Goal: Transaction & Acquisition: Purchase product/service

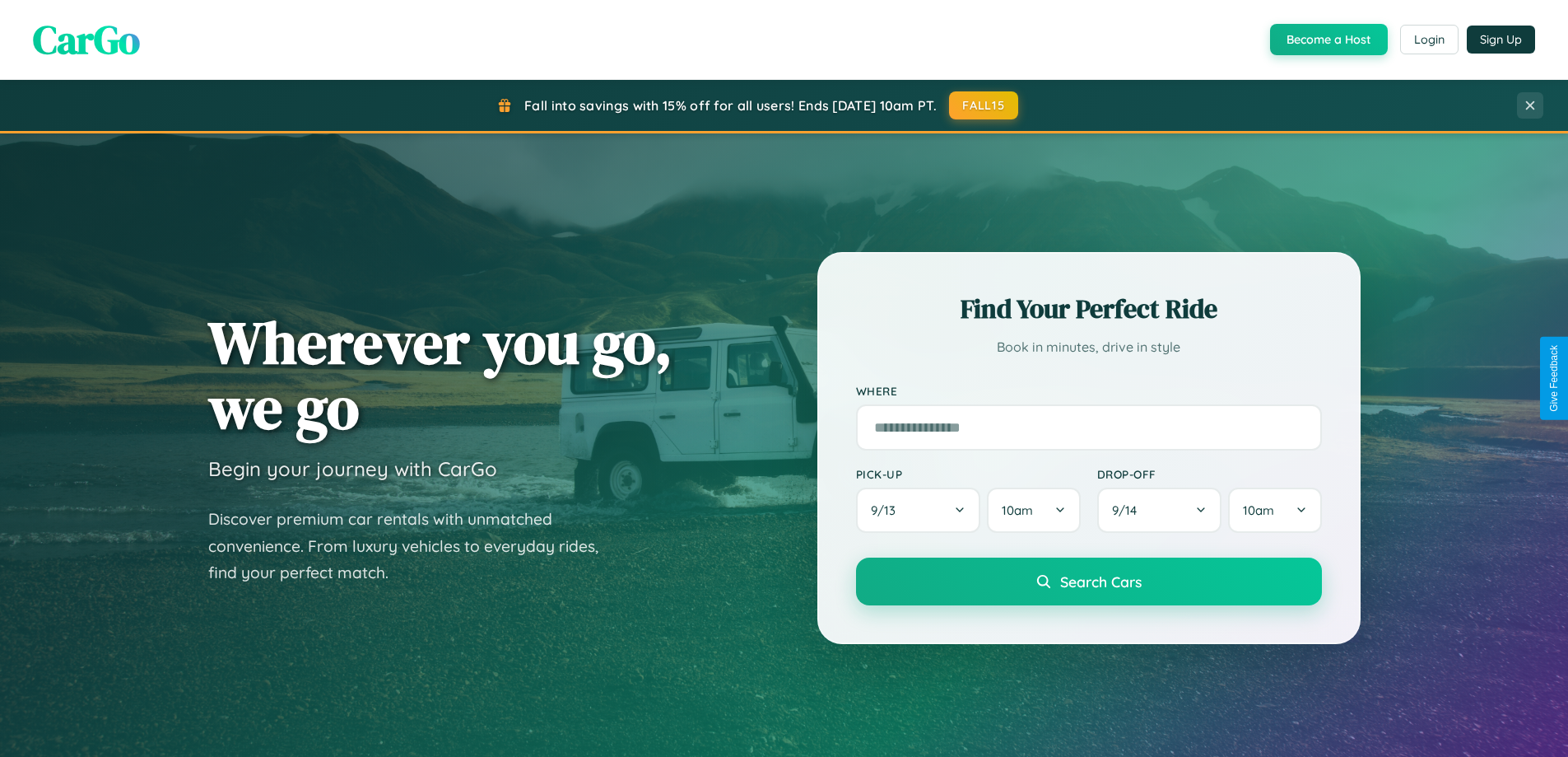
scroll to position [1133, 0]
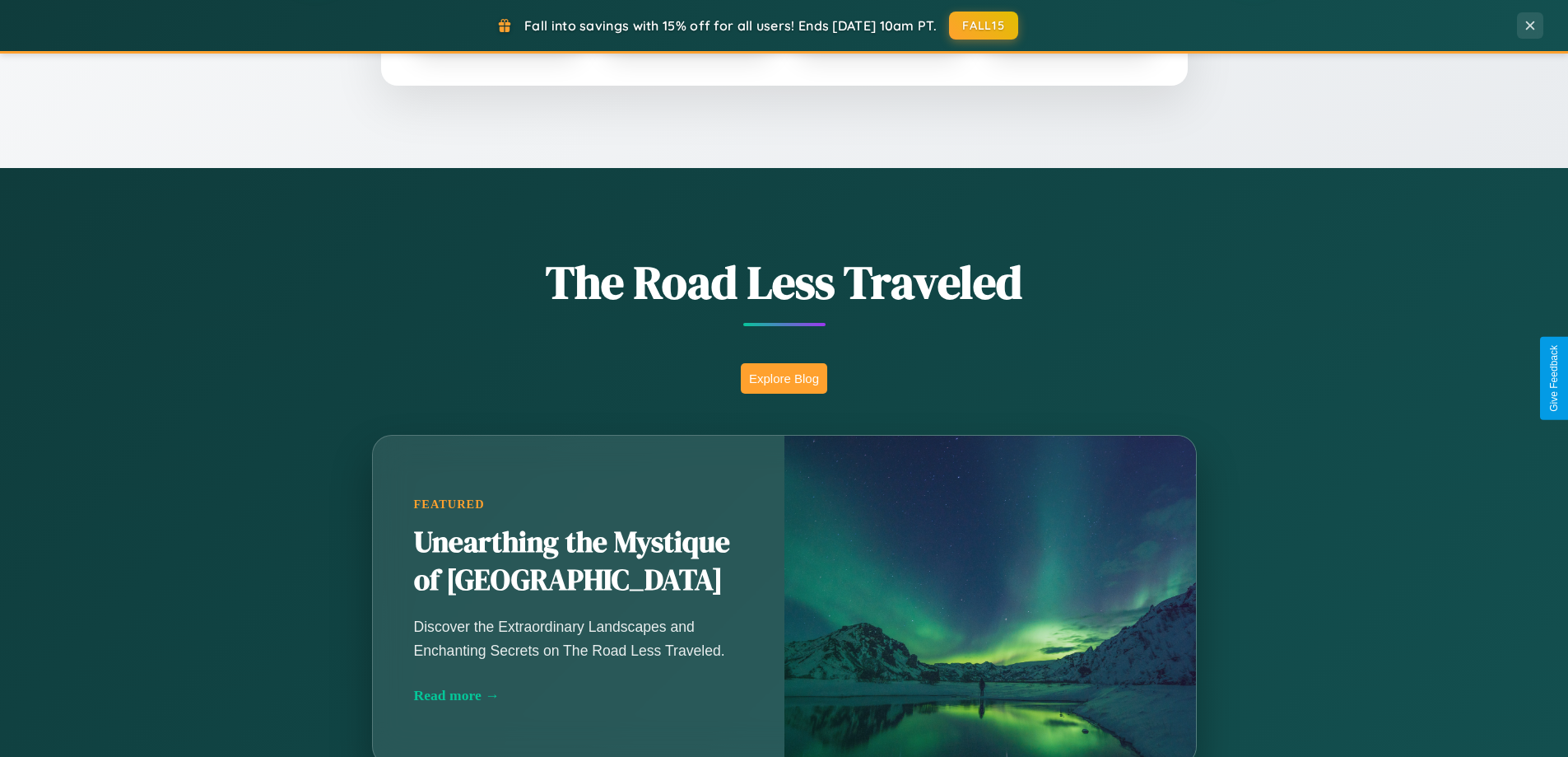
click at [784, 378] on button "Explore Blog" at bounding box center [784, 379] width 87 height 31
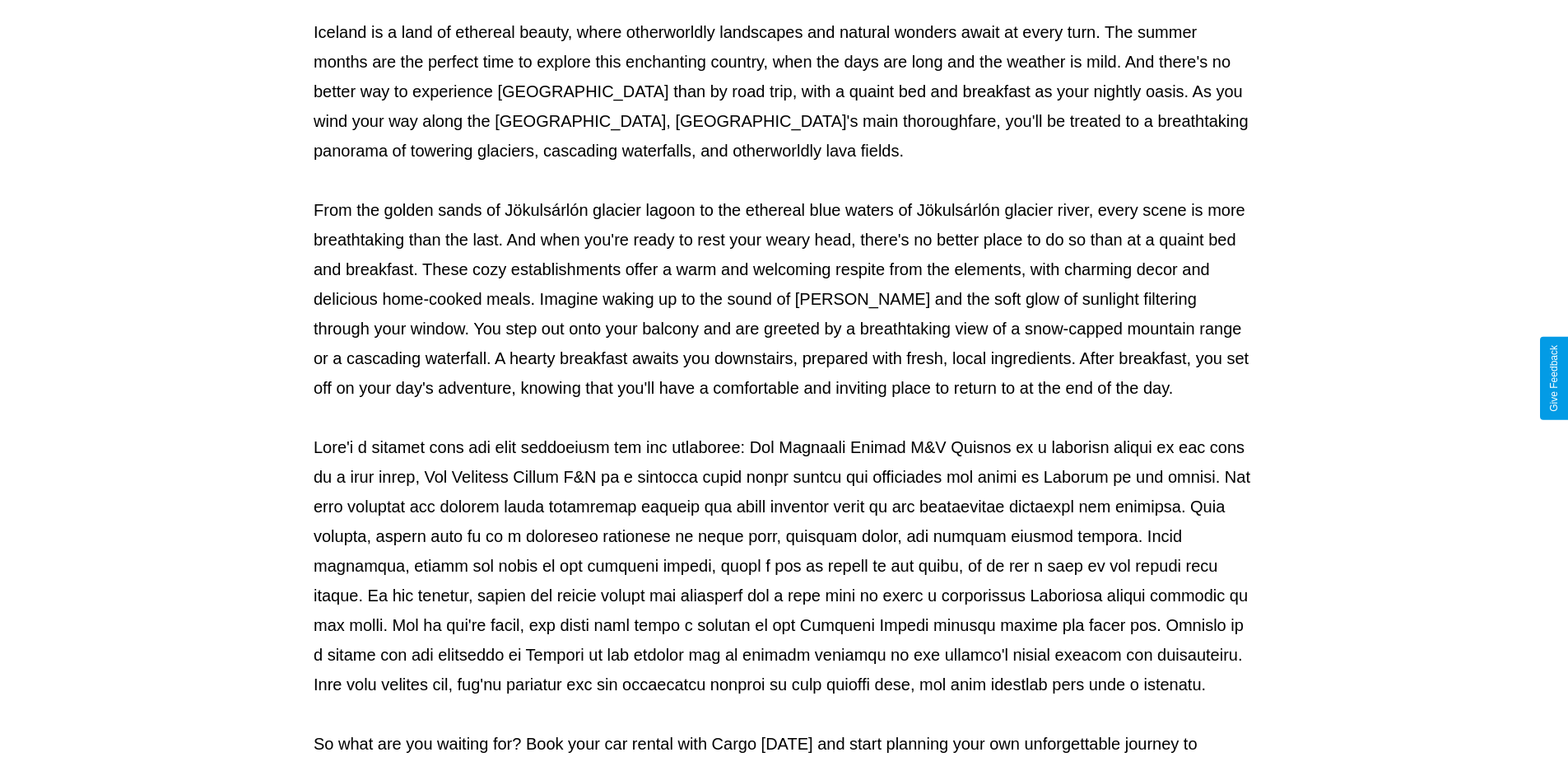
scroll to position [533, 0]
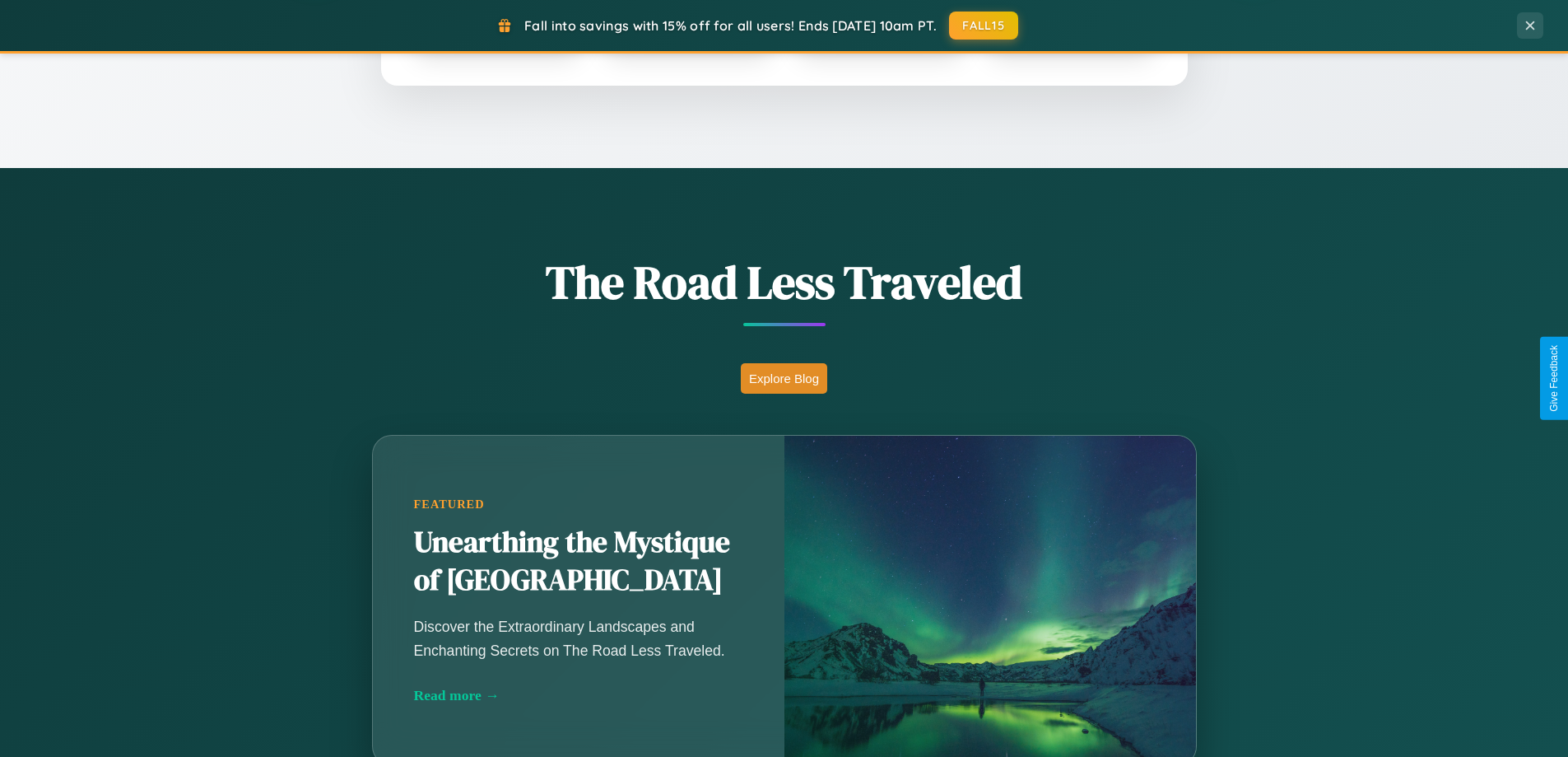
scroll to position [2987, 0]
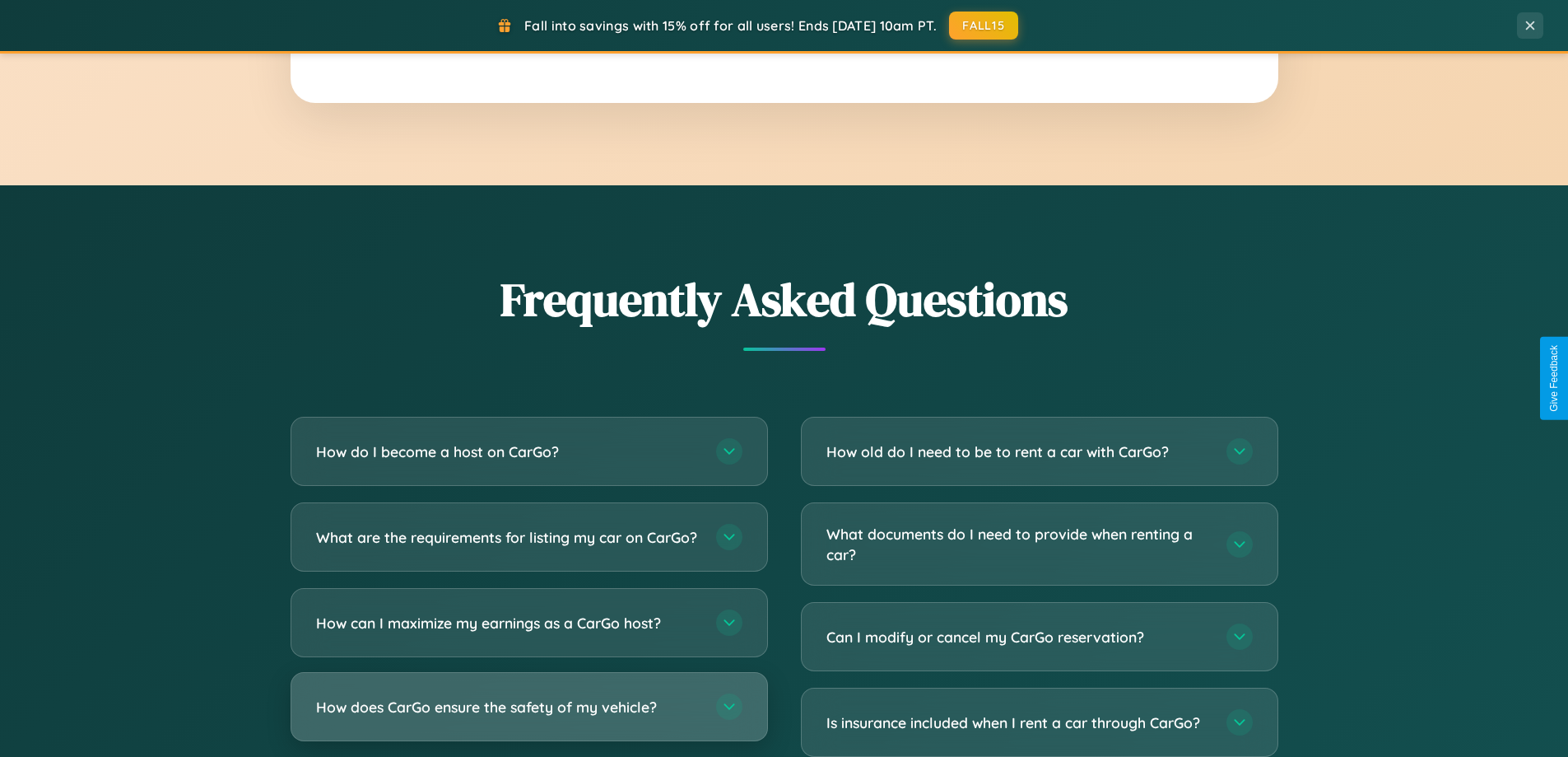
click at [528, 717] on h3 "How does CarGo ensure the safety of my vehicle?" at bounding box center [508, 707] width 384 height 20
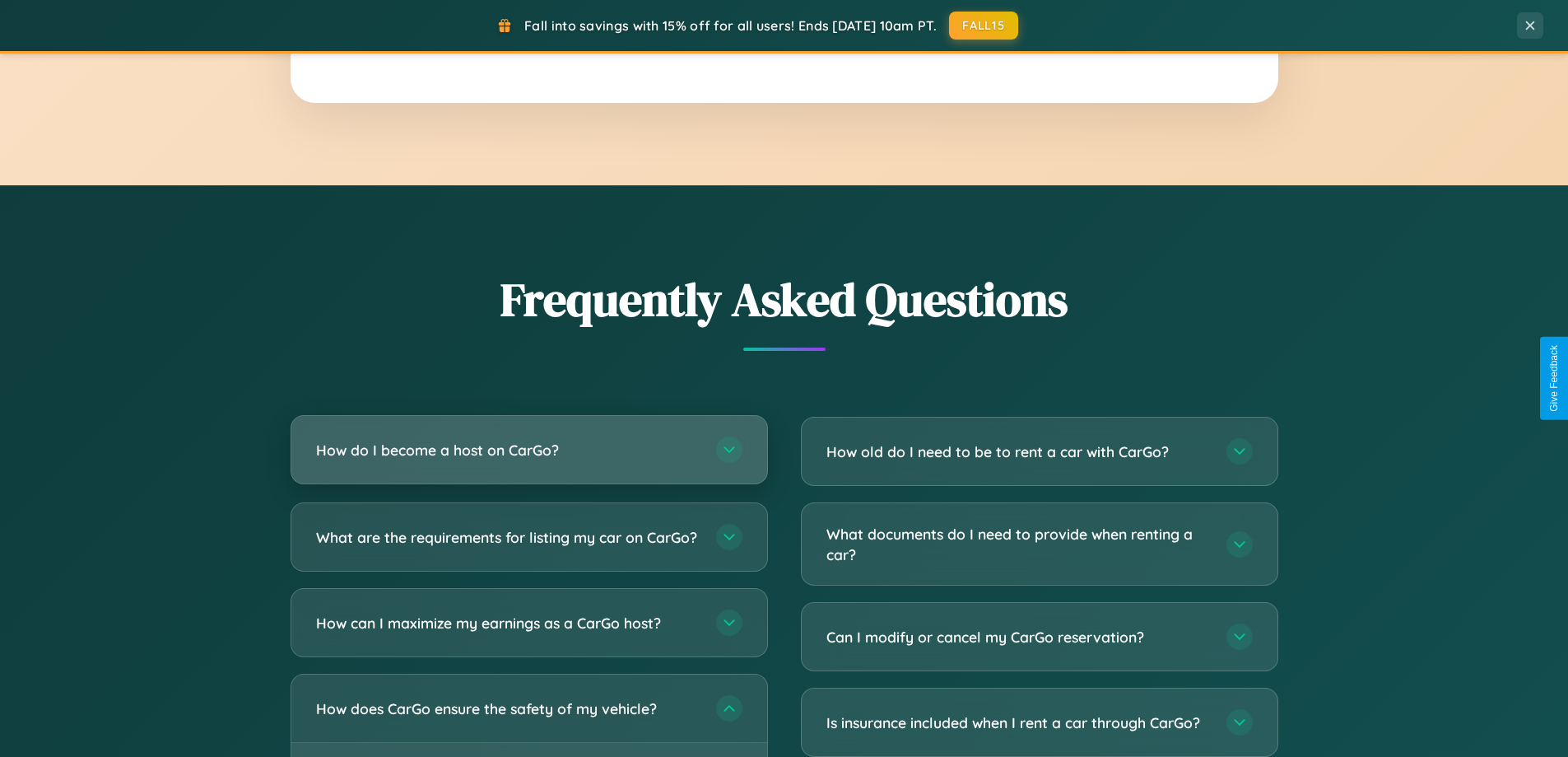
click at [528, 451] on h3 "How do I become a host on CarGo?" at bounding box center [508, 449] width 384 height 20
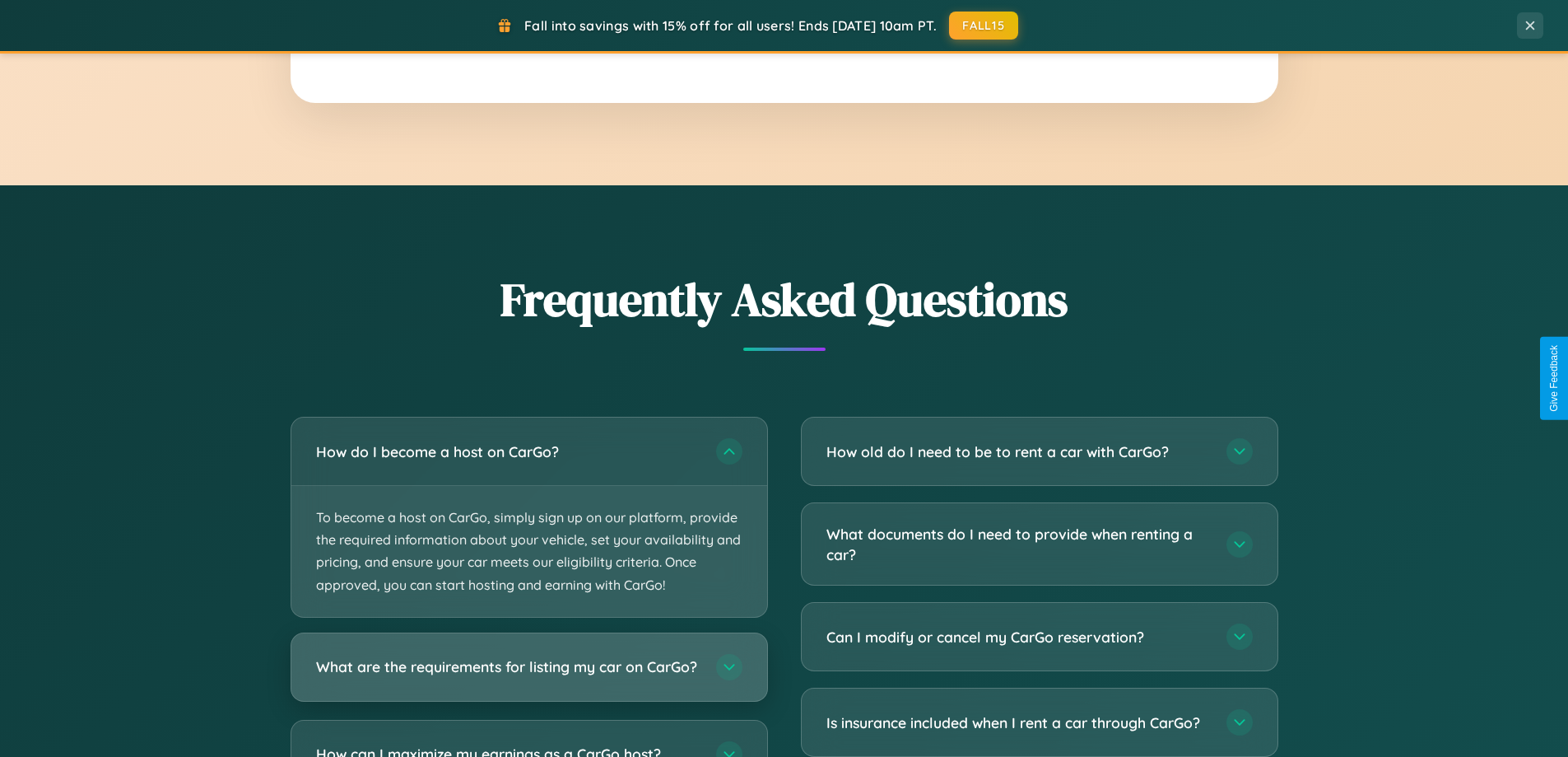
click at [528, 675] on h3 "What are the requirements for listing my car on CarGo?" at bounding box center [508, 666] width 384 height 20
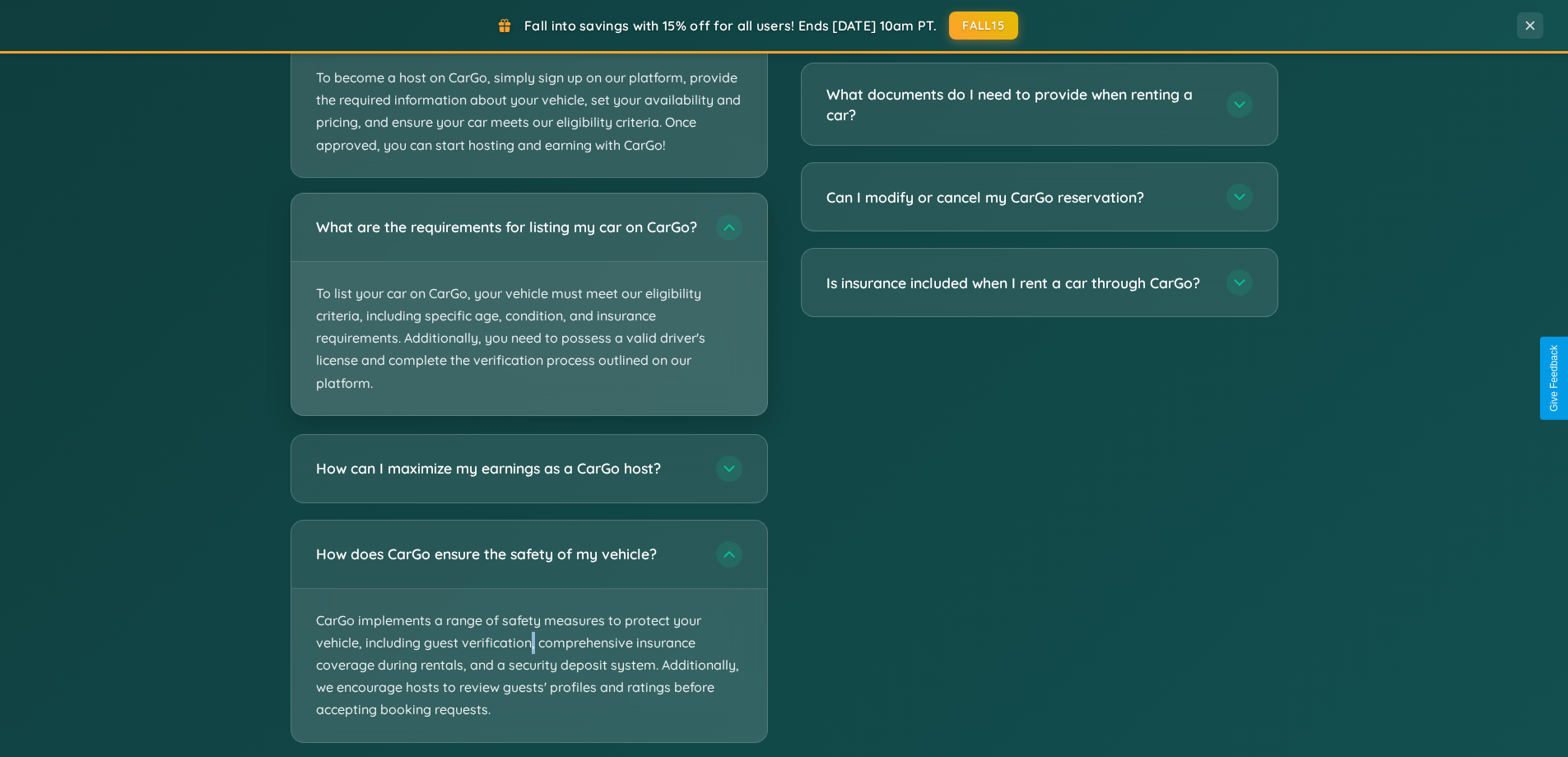
click at [528, 311] on p "To list your car on CarGo, your vehicle must meet our eligibility criteria, inc…" at bounding box center [529, 338] width 476 height 153
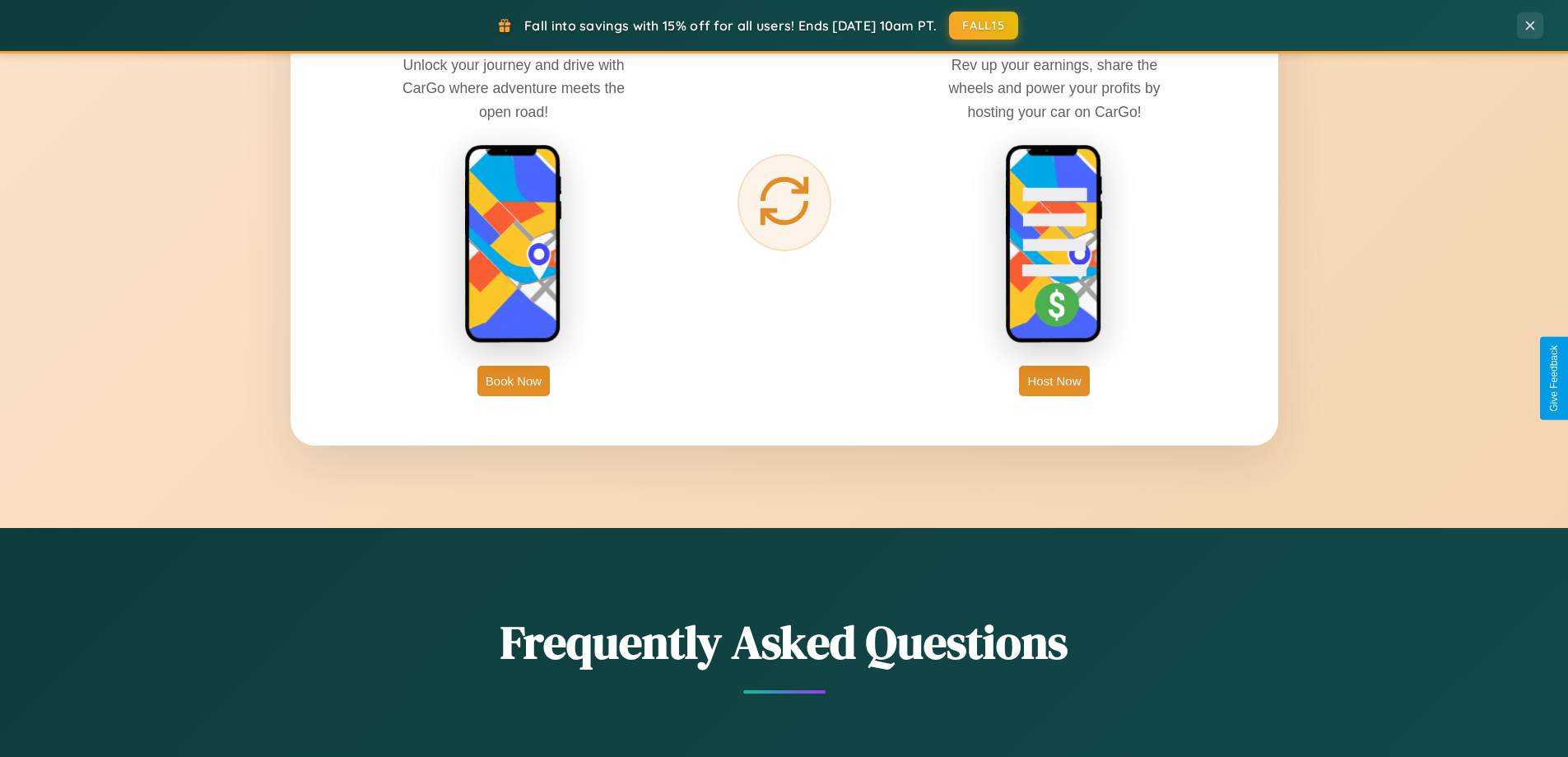
scroll to position [48, 0]
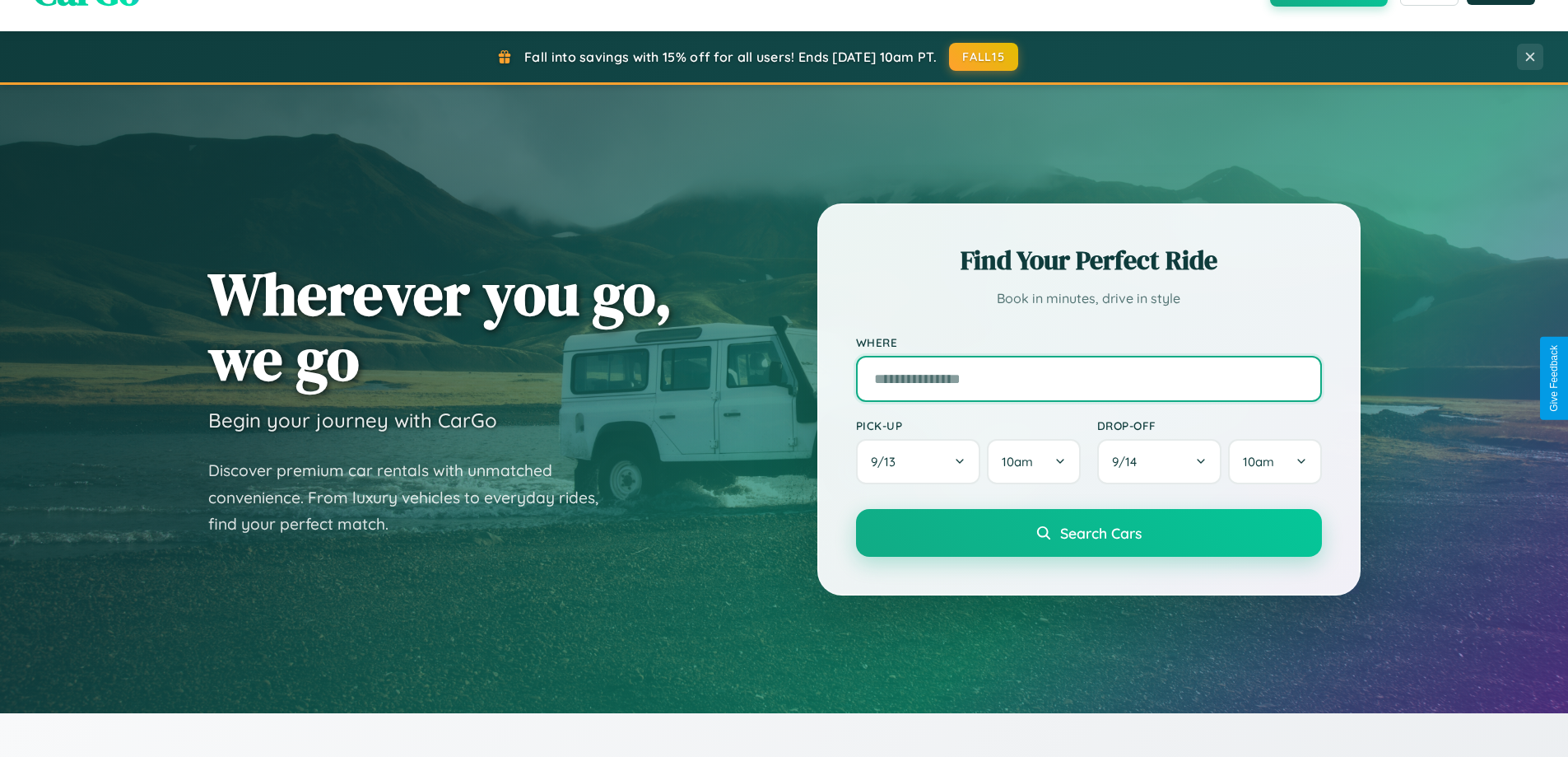
click at [1088, 378] on input "text" at bounding box center [1089, 379] width 466 height 46
type input "******"
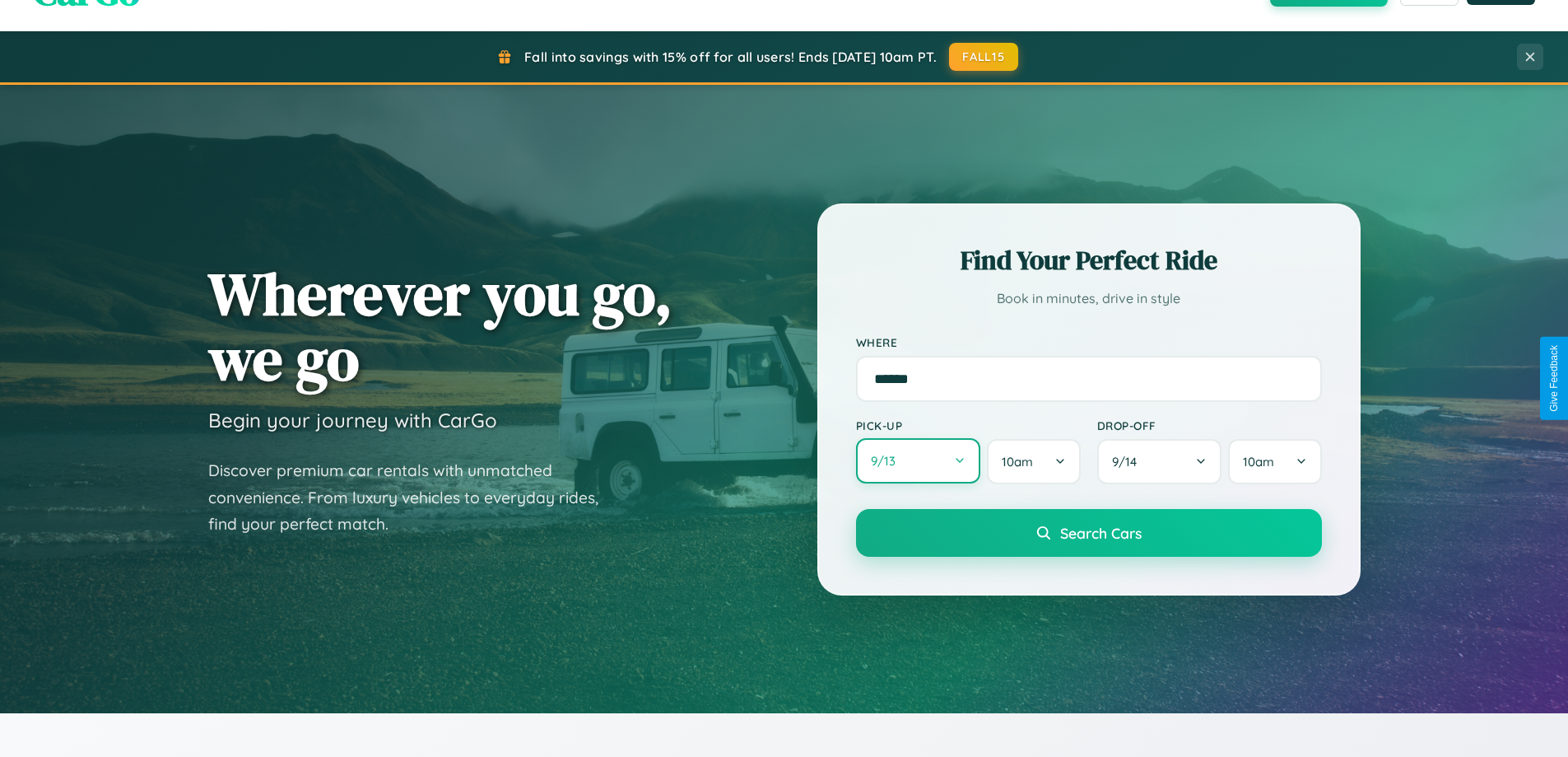
click at [918, 462] on button "9 / 13" at bounding box center [918, 460] width 125 height 45
select select "*"
select select "****"
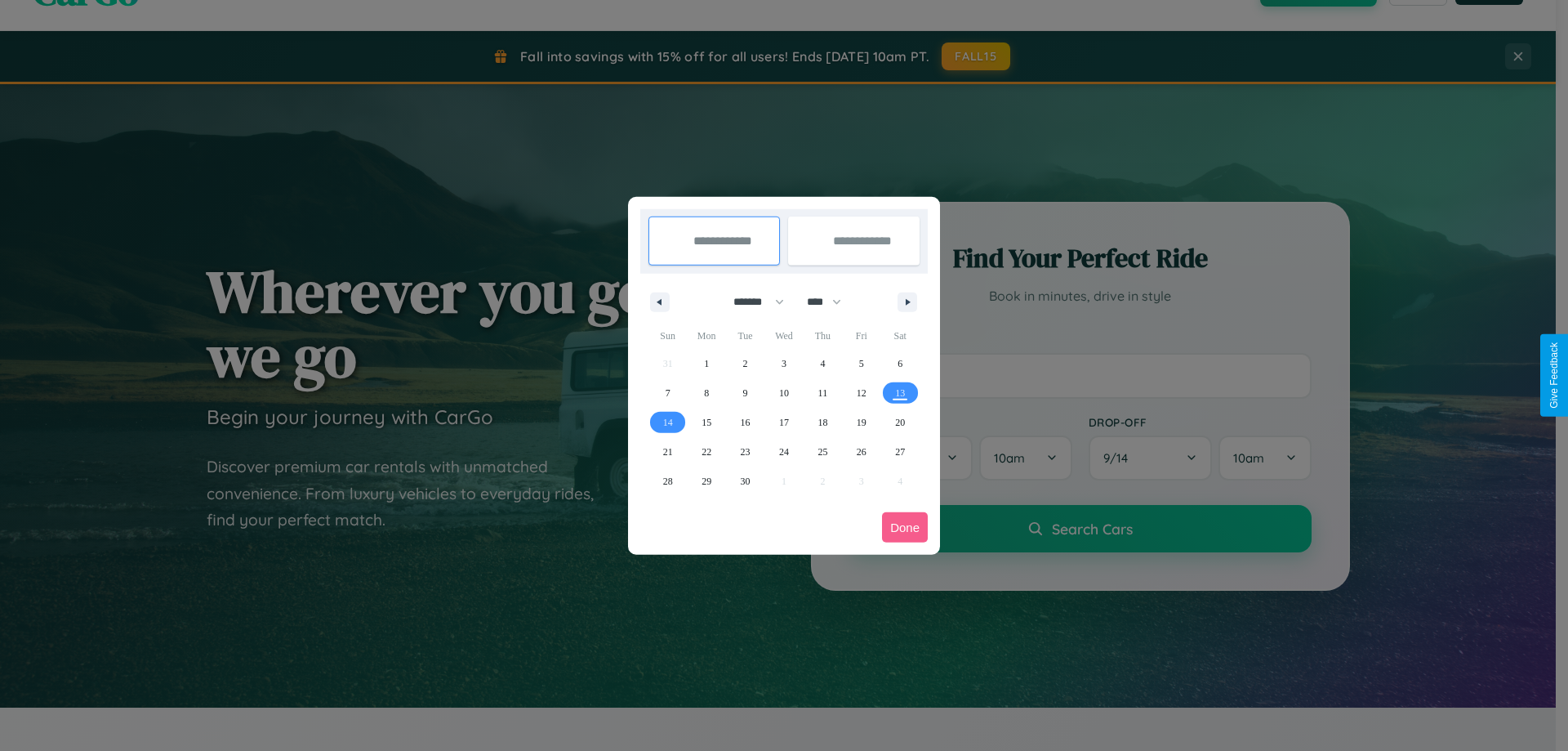
drag, startPoint x: 751, startPoint y: 301, endPoint x: 784, endPoint y: 328, distance: 42.6
click at [751, 301] on select "******* ******** ***** ***** *** **** **** ****** ********* ******* ******** **…" at bounding box center [755, 302] width 70 height 27
select select "**"
click at [783, 422] on span "17" at bounding box center [784, 422] width 10 height 30
type input "**********"
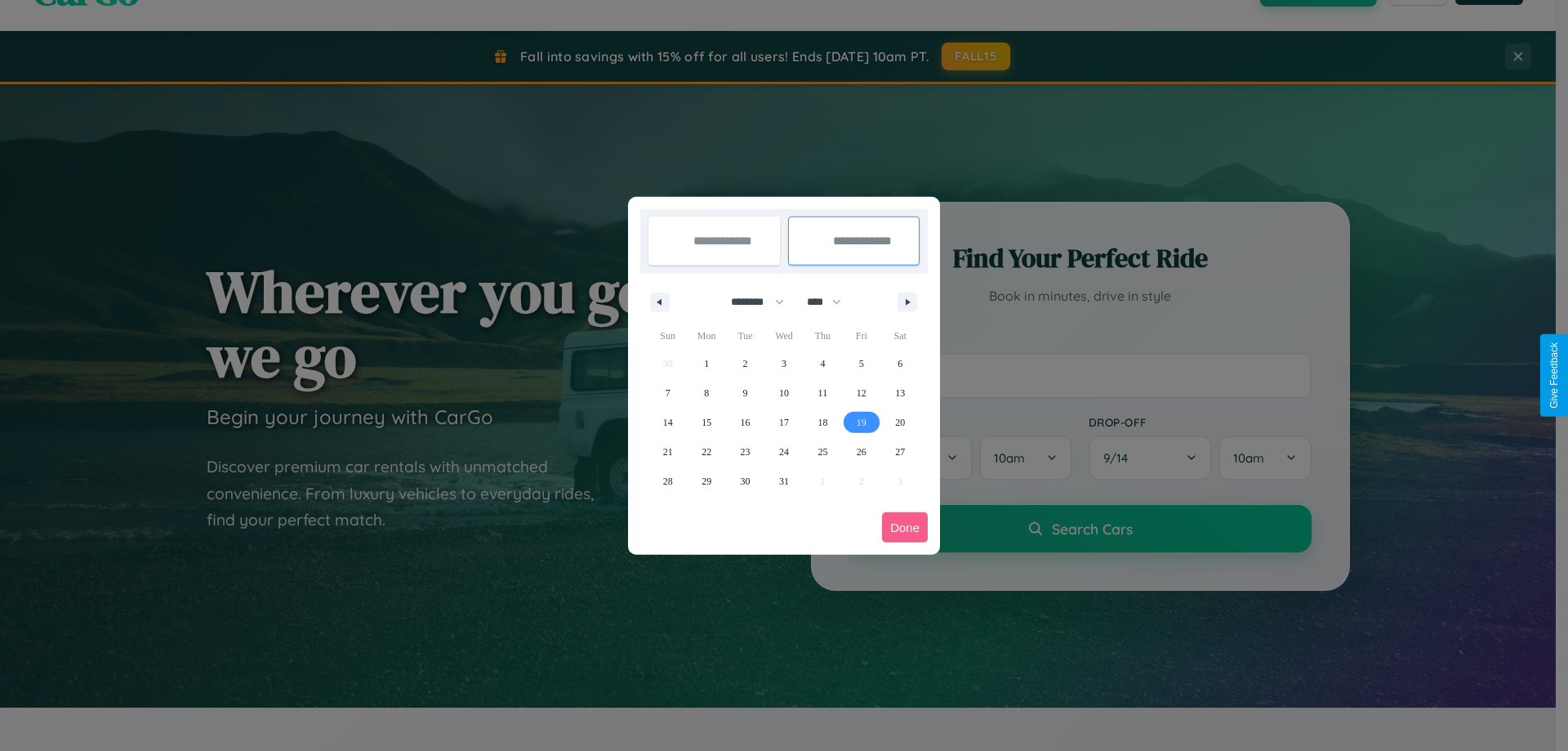
click at [860, 422] on span "19" at bounding box center [861, 422] width 10 height 30
type input "**********"
click at [905, 527] on button "Done" at bounding box center [905, 528] width 46 height 31
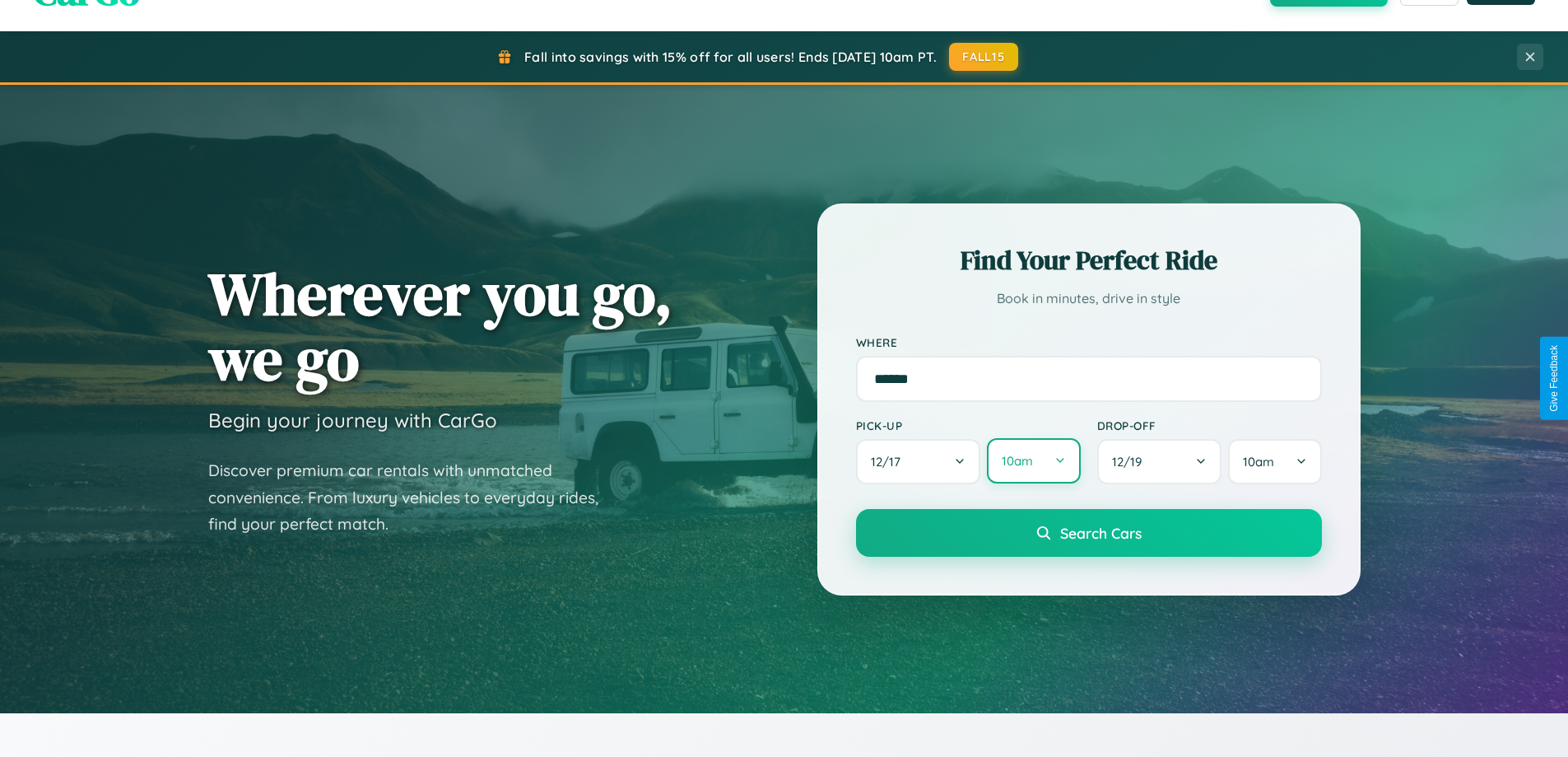
click at [1033, 462] on button "10am" at bounding box center [1033, 460] width 93 height 45
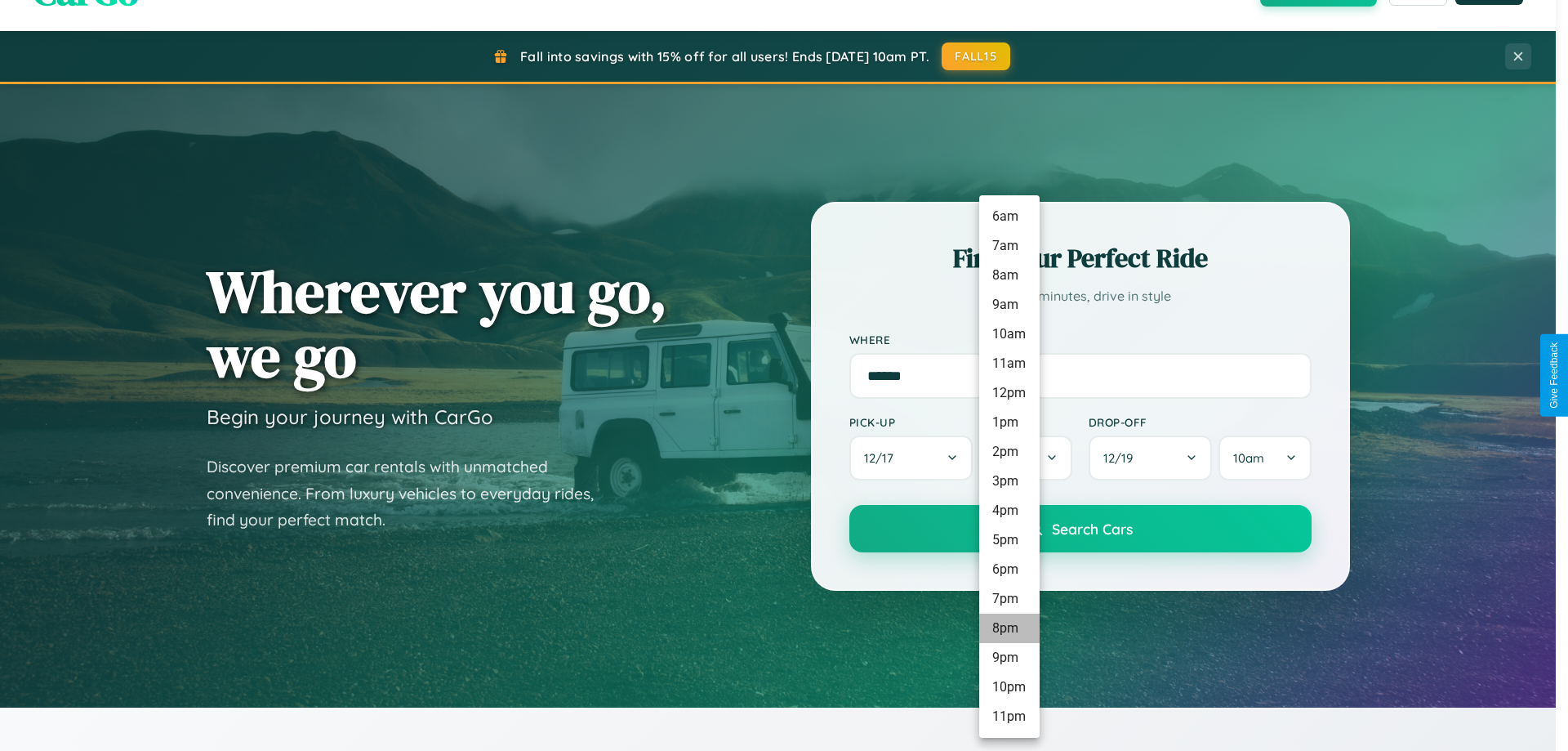
click at [1009, 629] on li "8pm" at bounding box center [1009, 629] width 60 height 30
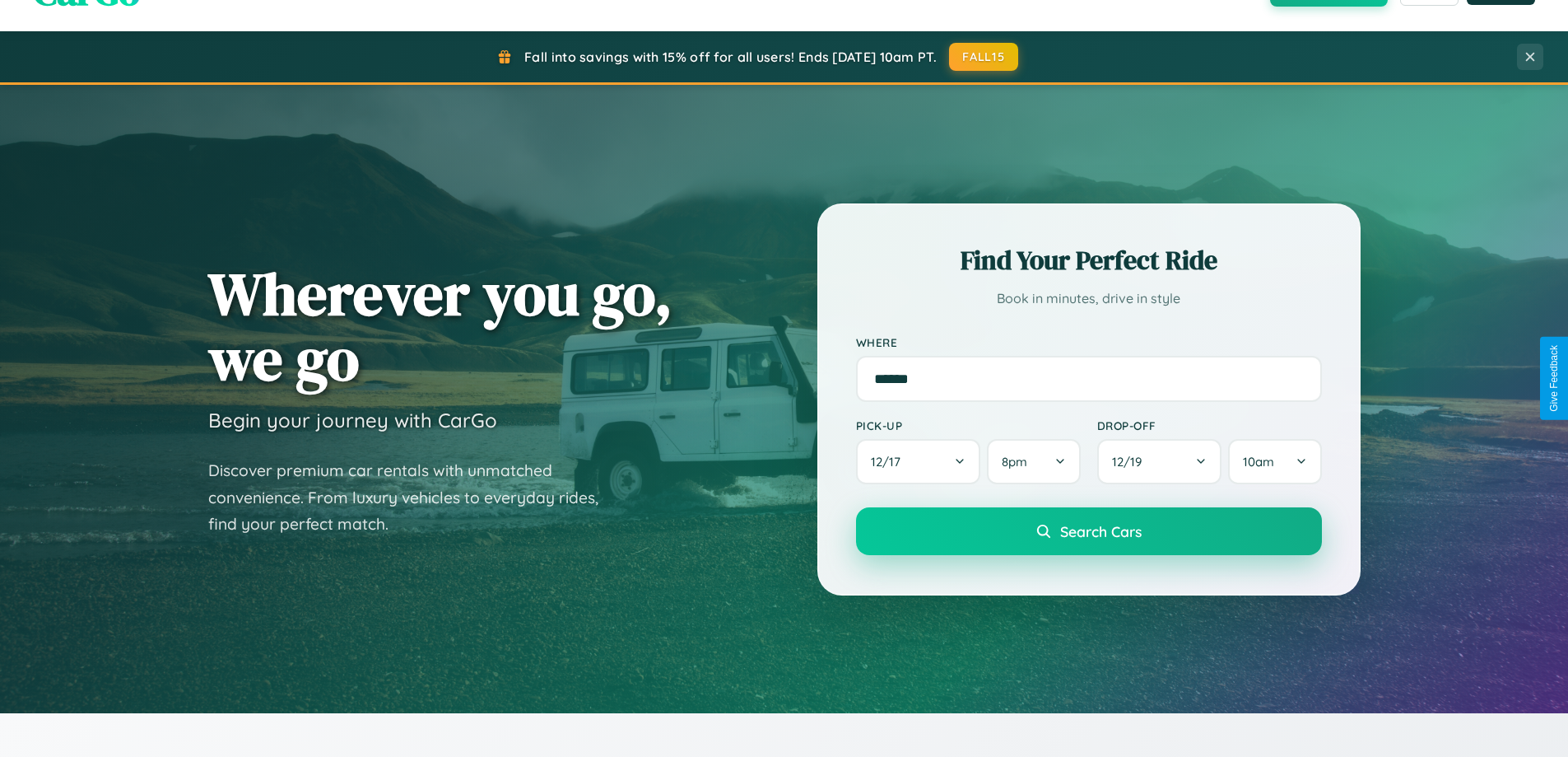
click at [1088, 533] on span "Search Cars" at bounding box center [1101, 531] width 82 height 18
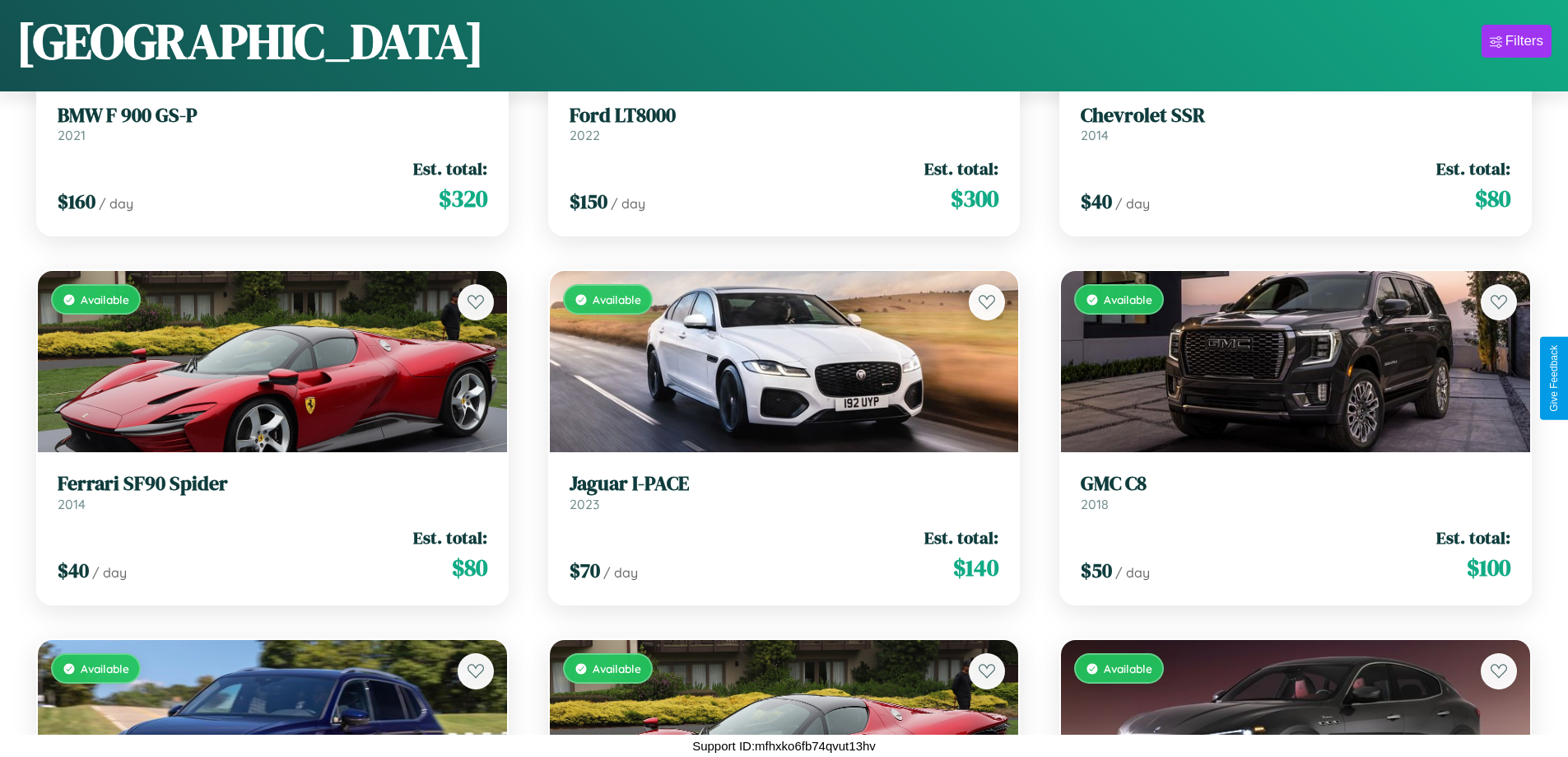
scroll to position [12037, 0]
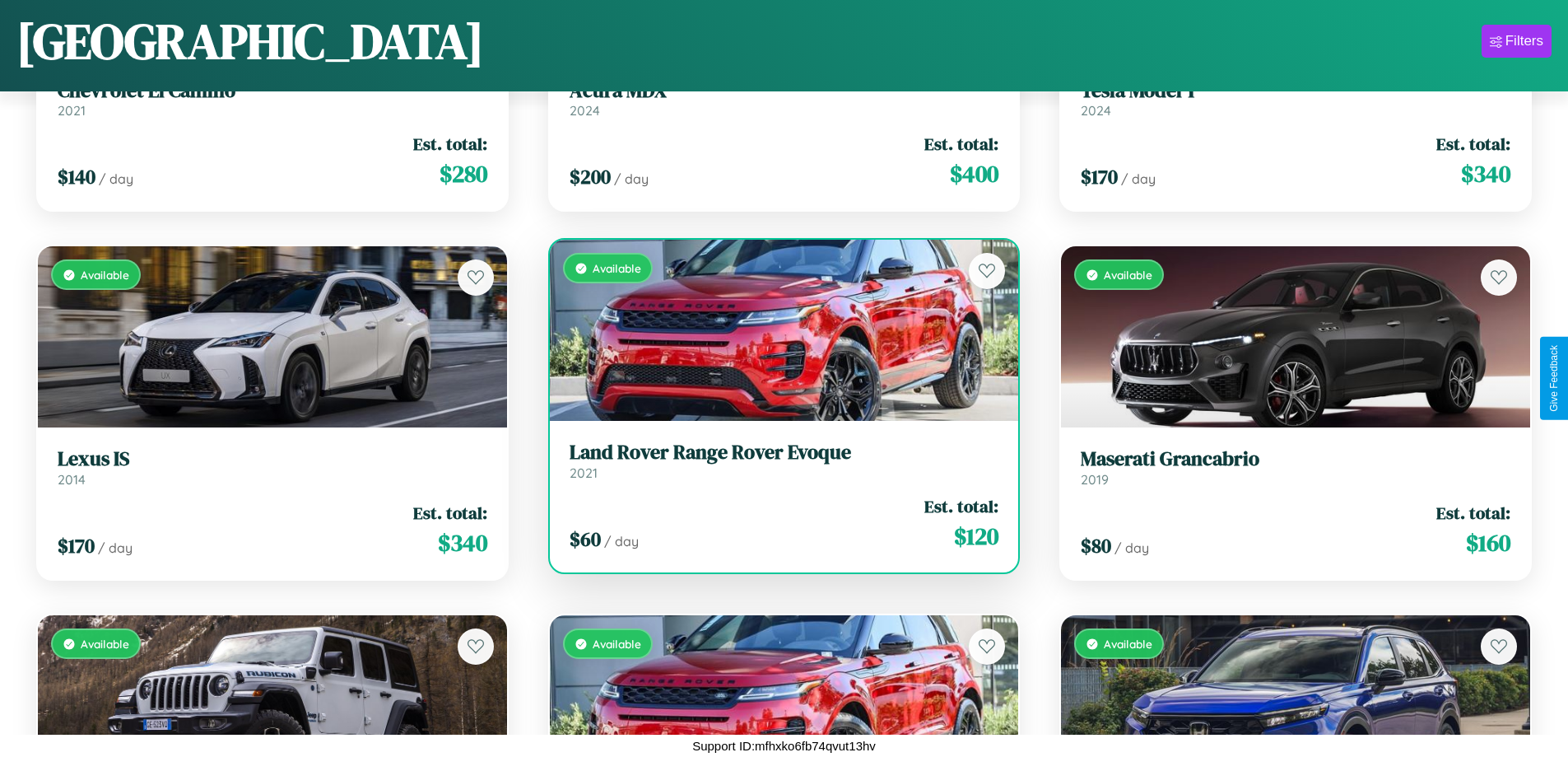
click at [777, 528] on div "$ 60 / day Est. total: $ 120" at bounding box center [784, 524] width 430 height 59
click at [777, 523] on div "$ 60 / day Est. total: $ 120" at bounding box center [784, 524] width 430 height 59
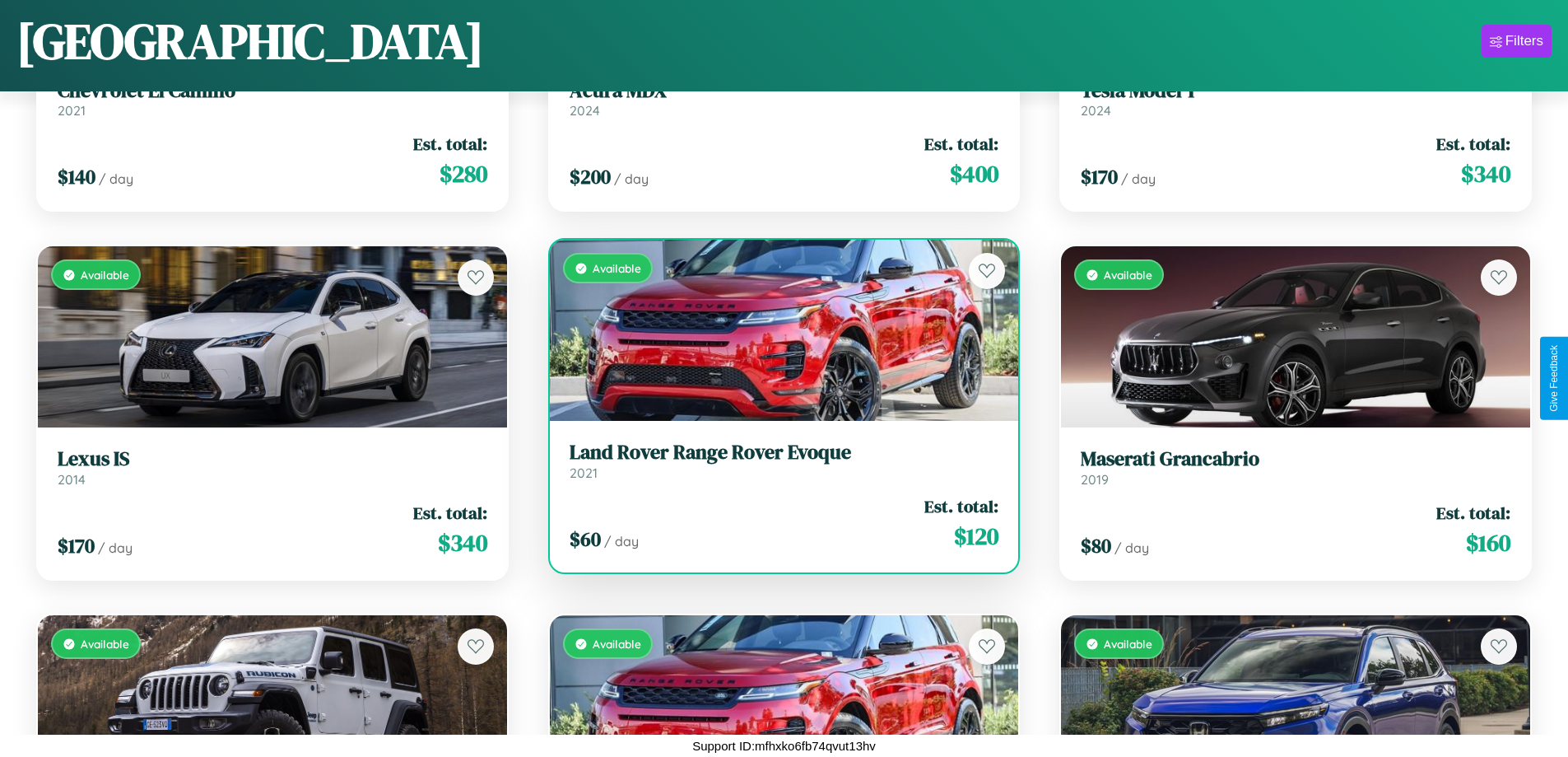
click at [777, 523] on div "$ 60 / day Est. total: $ 120" at bounding box center [784, 524] width 430 height 59
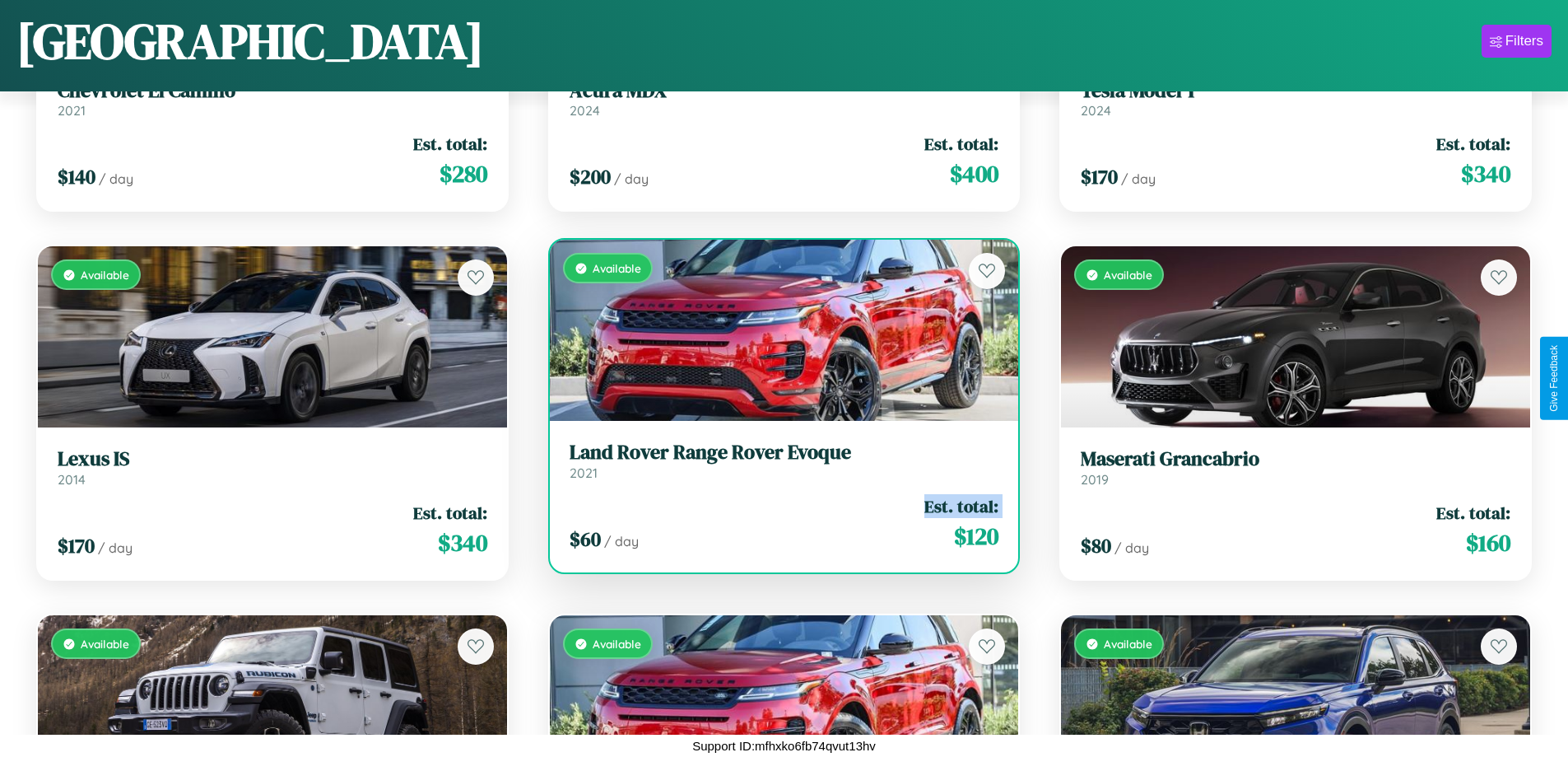
click at [777, 523] on div "$ 60 / day Est. total: $ 120" at bounding box center [784, 524] width 430 height 59
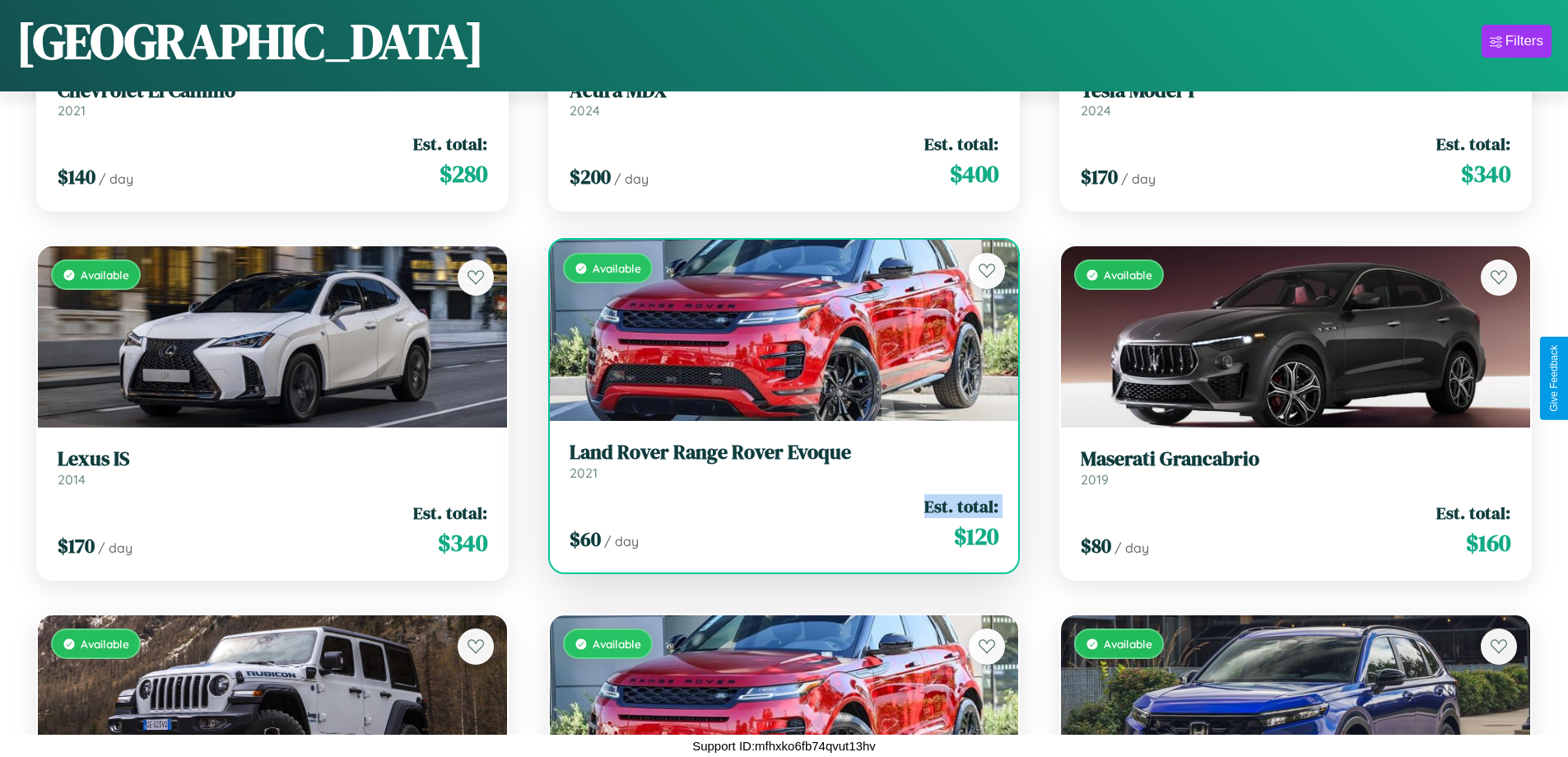
click at [777, 523] on div "$ 60 / day Est. total: $ 120" at bounding box center [784, 524] width 430 height 59
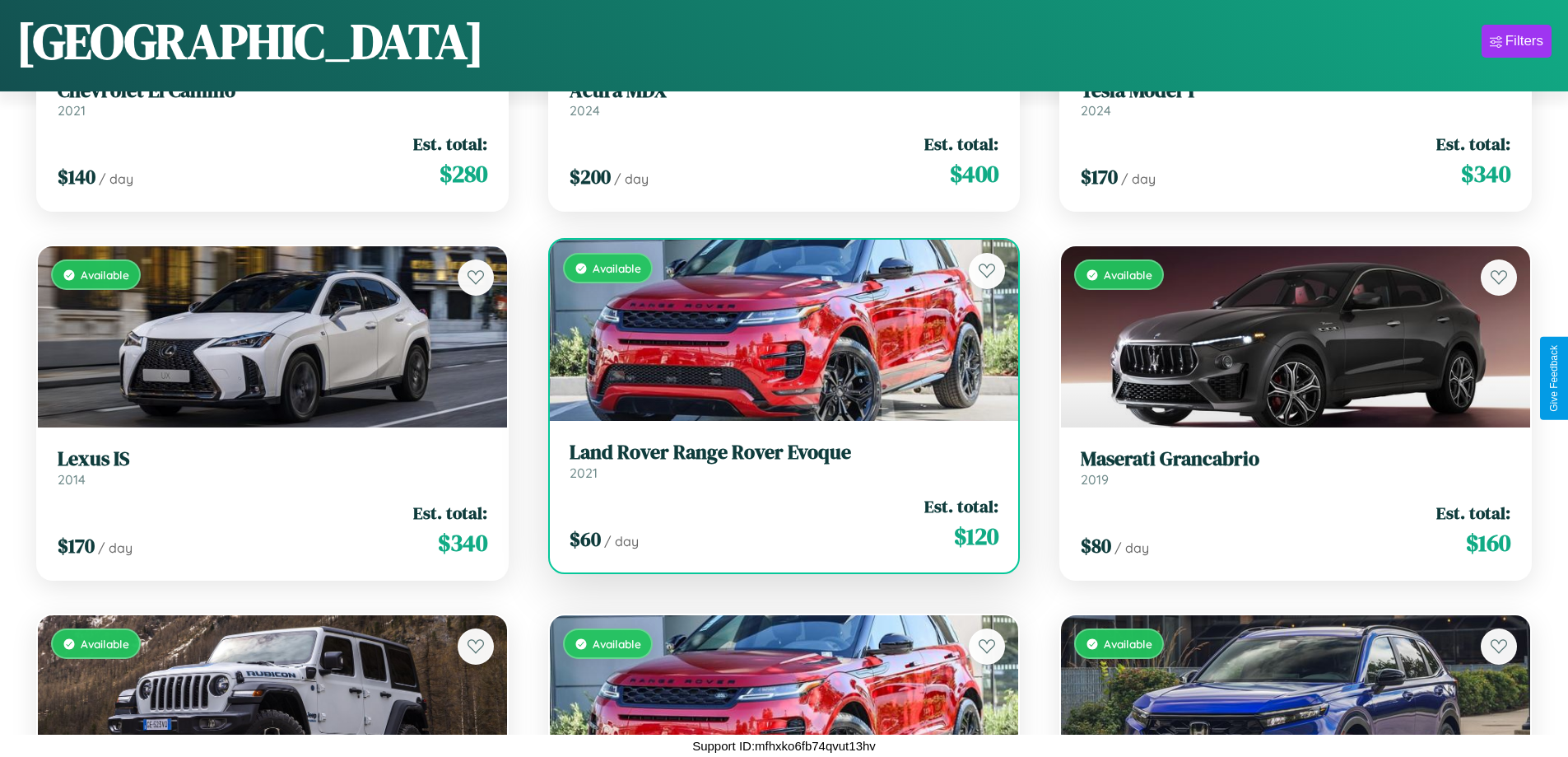
click at [777, 523] on div "$ 60 / day Est. total: $ 120" at bounding box center [784, 524] width 430 height 59
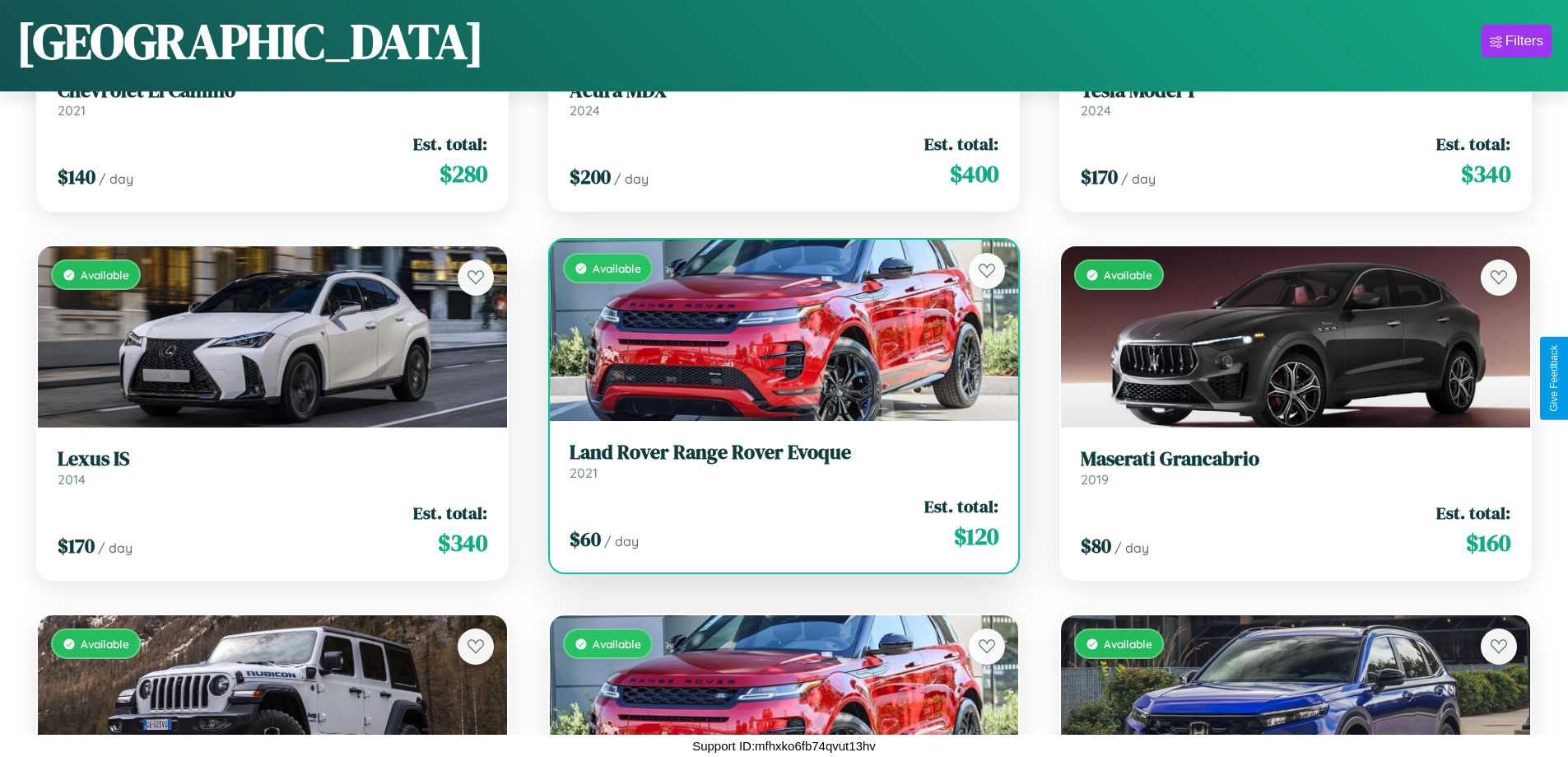
click at [777, 461] on h3 "Land Rover Range Rover Evoque" at bounding box center [784, 452] width 430 height 24
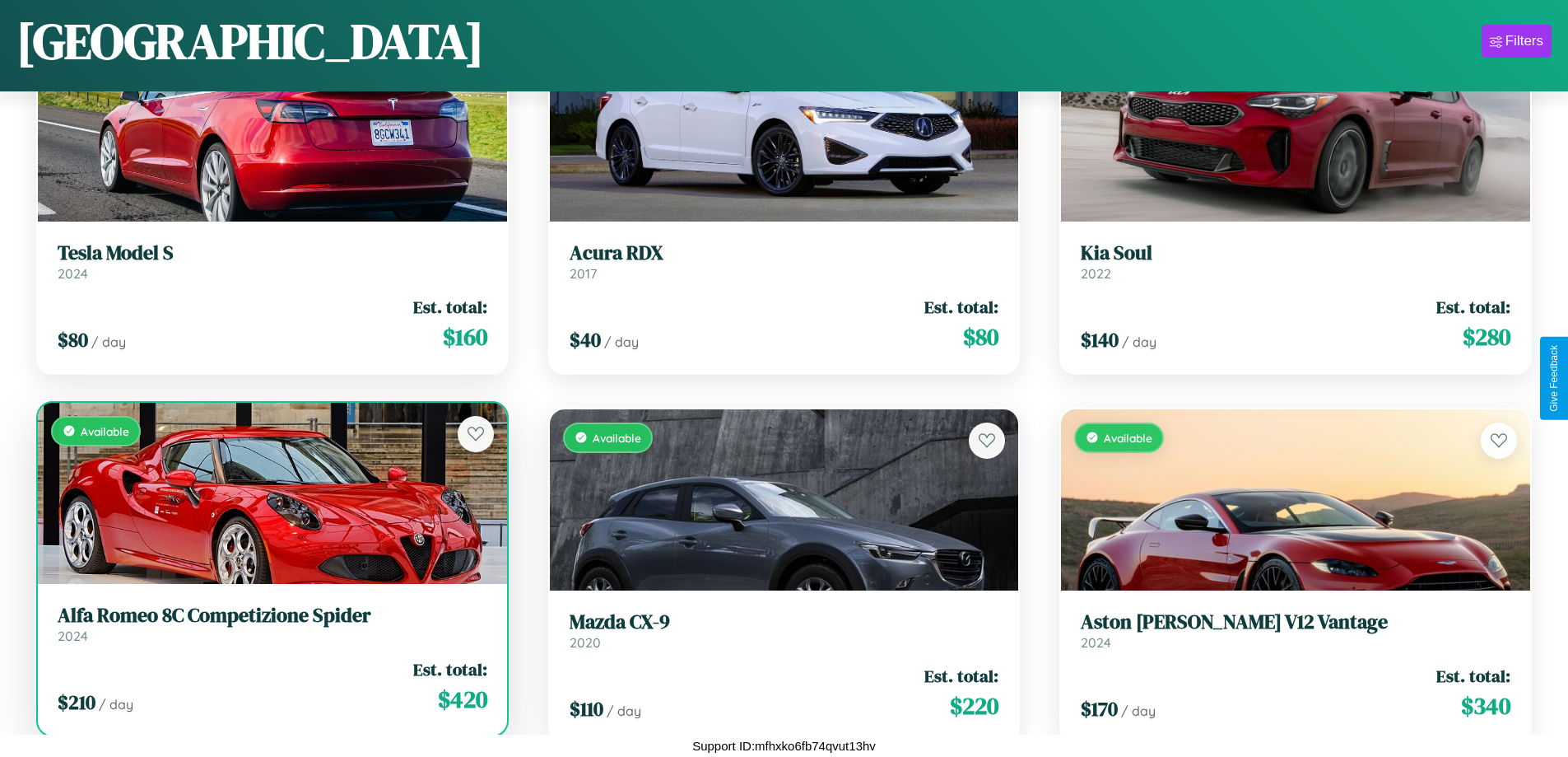
scroll to position [5765, 0]
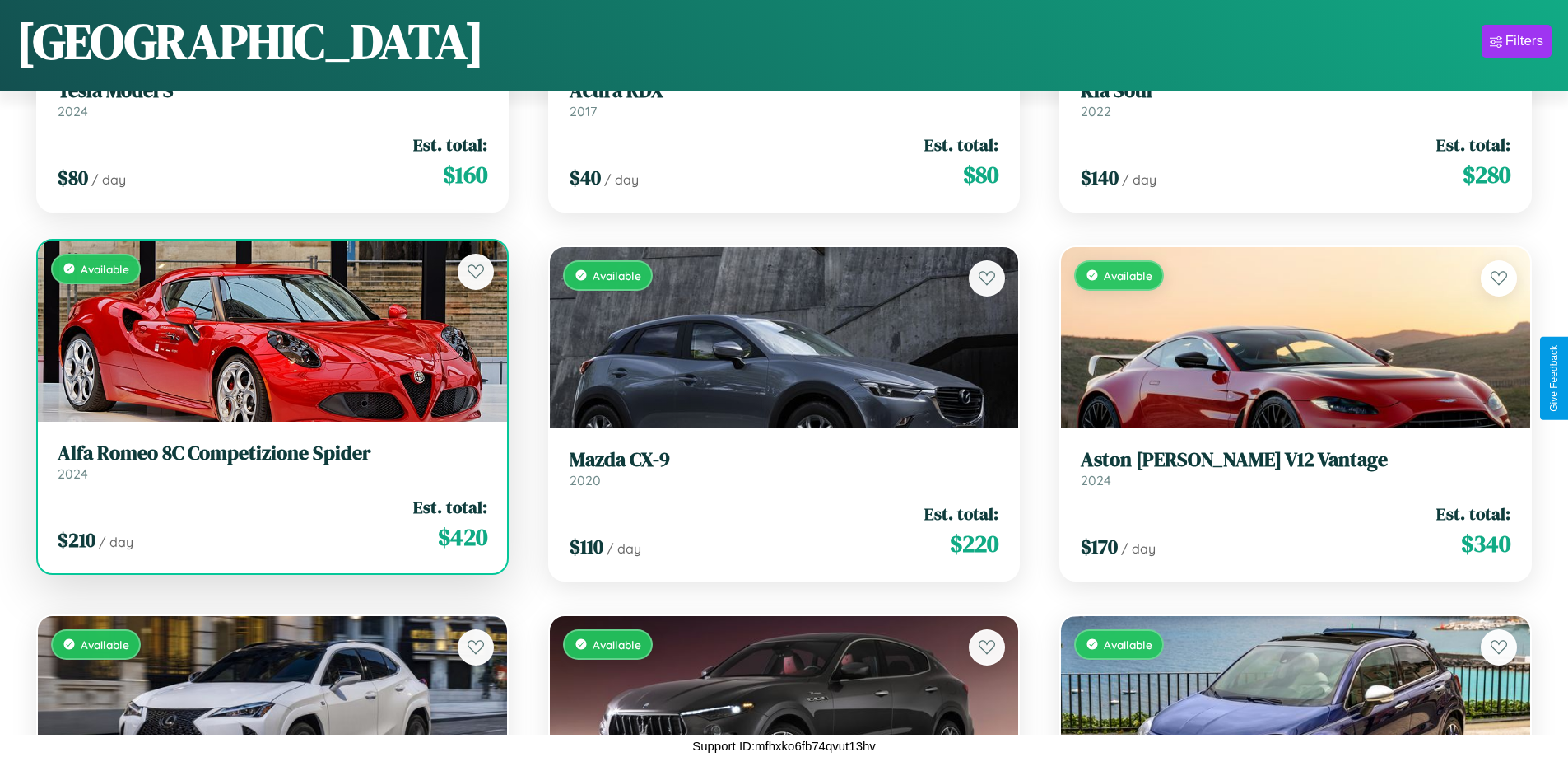
click at [270, 466] on h3 "Alfa Romeo 8C Competizione Spider" at bounding box center [273, 453] width 430 height 24
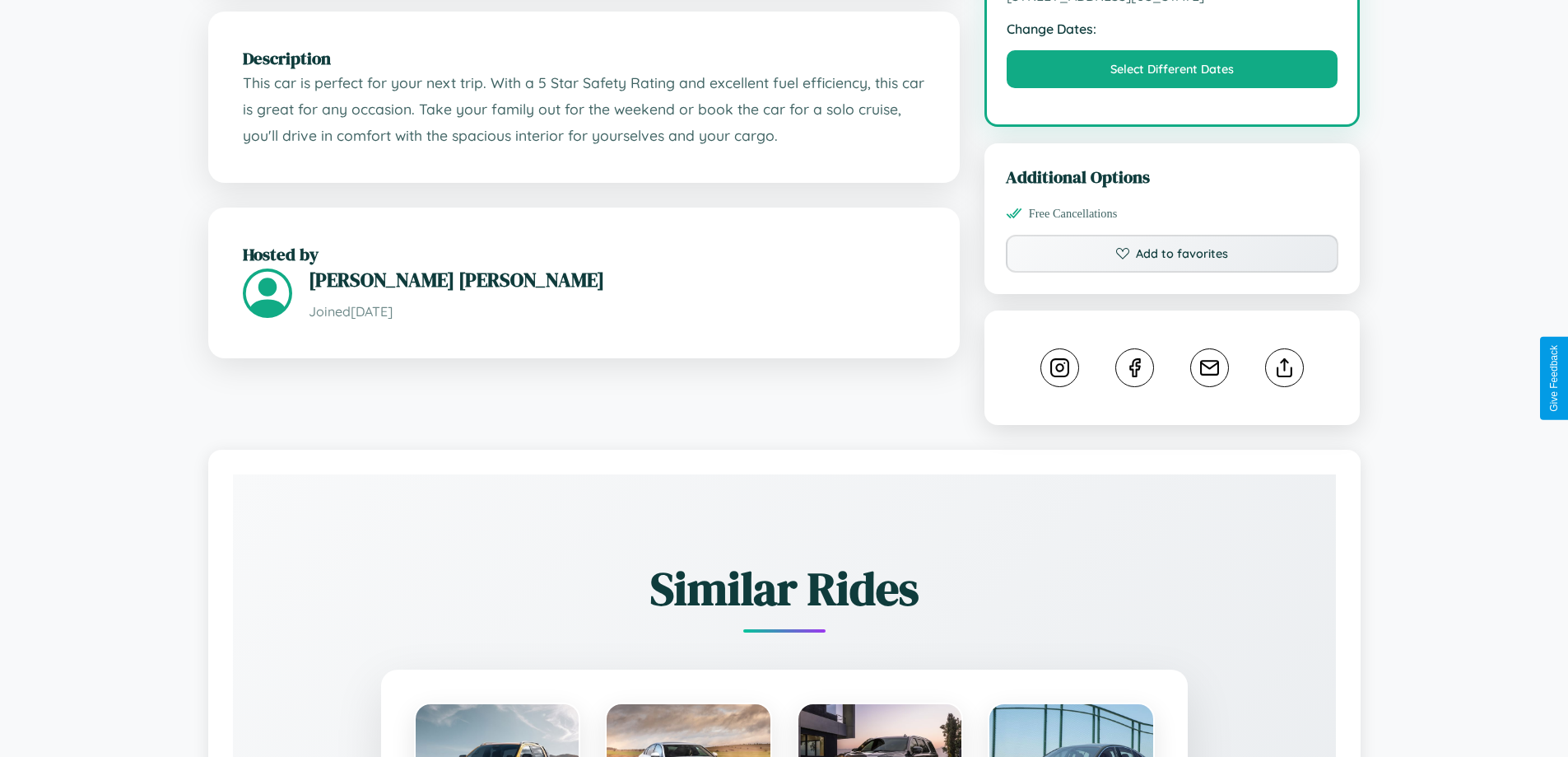
scroll to position [571, 0]
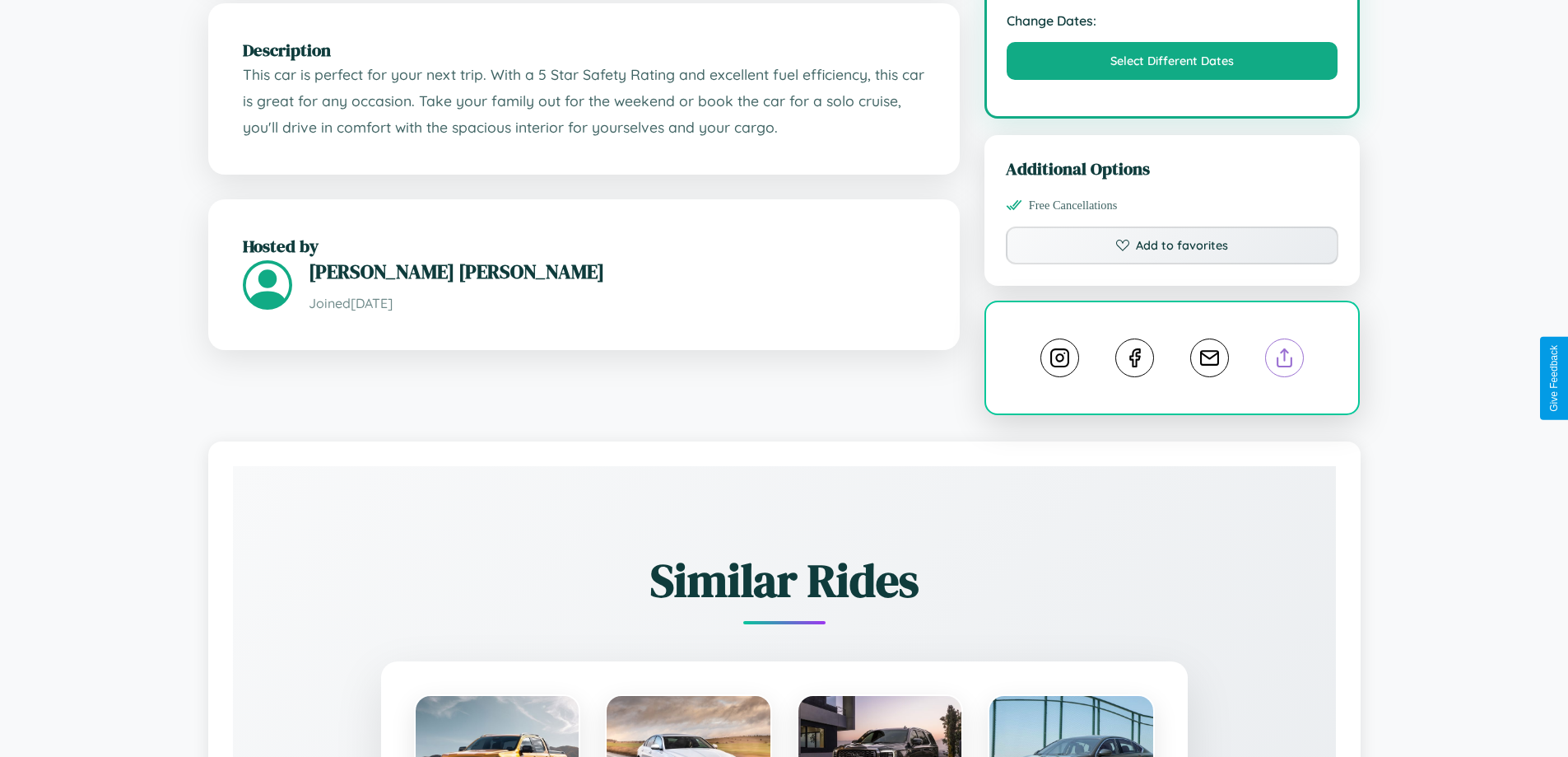
click at [1286, 361] on line at bounding box center [1286, 355] width 0 height 12
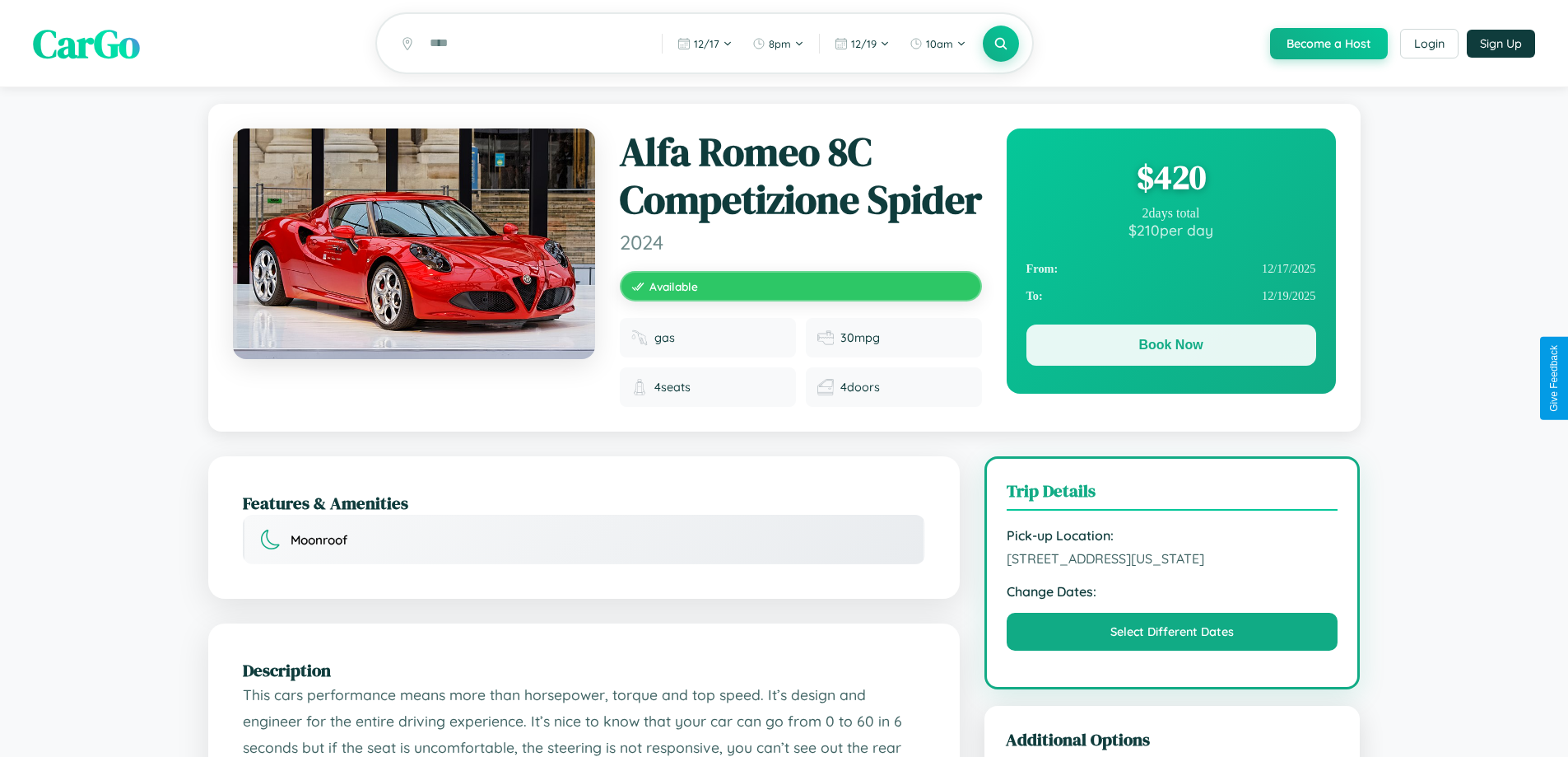
click at [1171, 348] on button "Book Now" at bounding box center [1171, 345] width 290 height 41
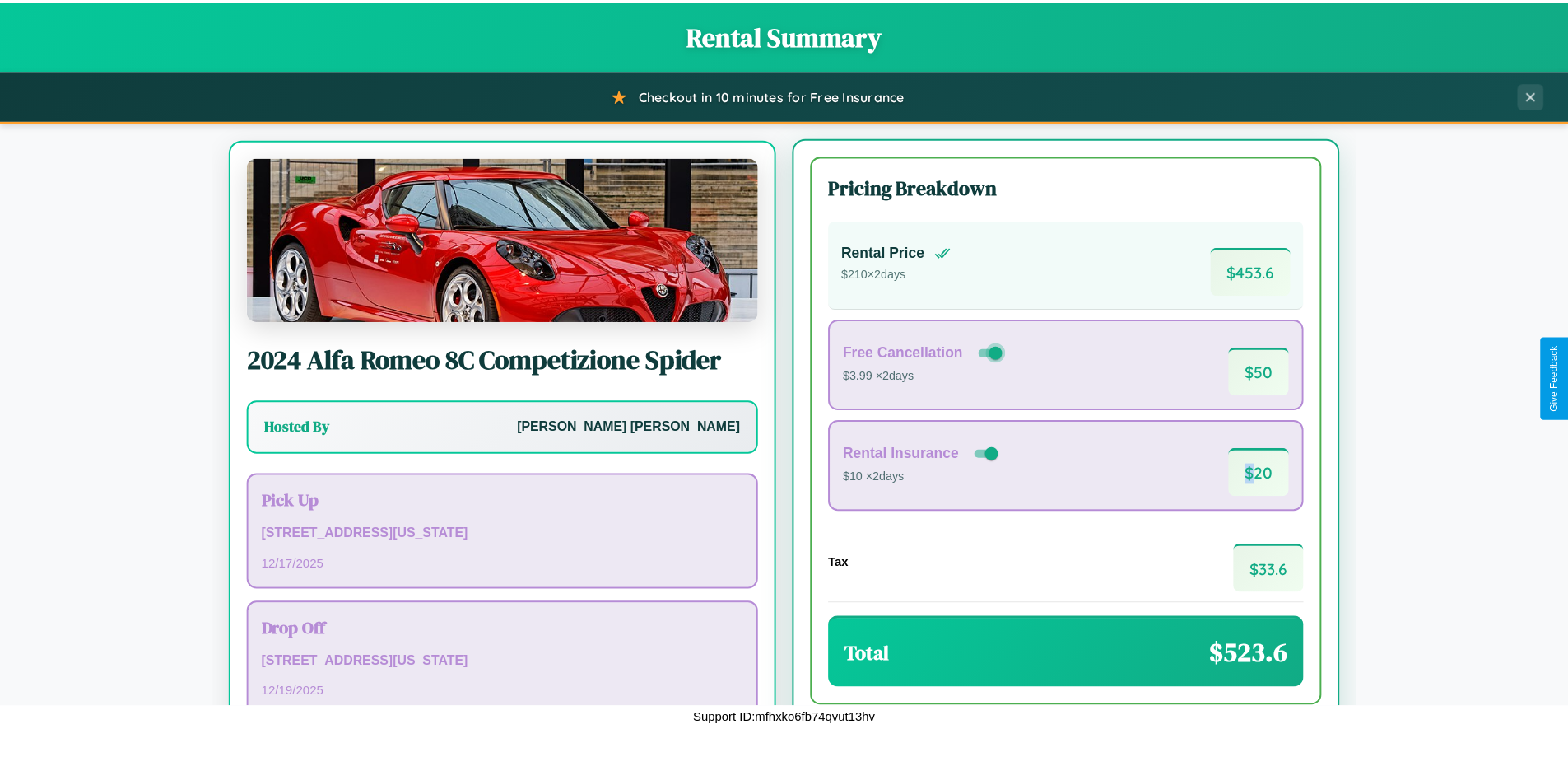
scroll to position [76, 0]
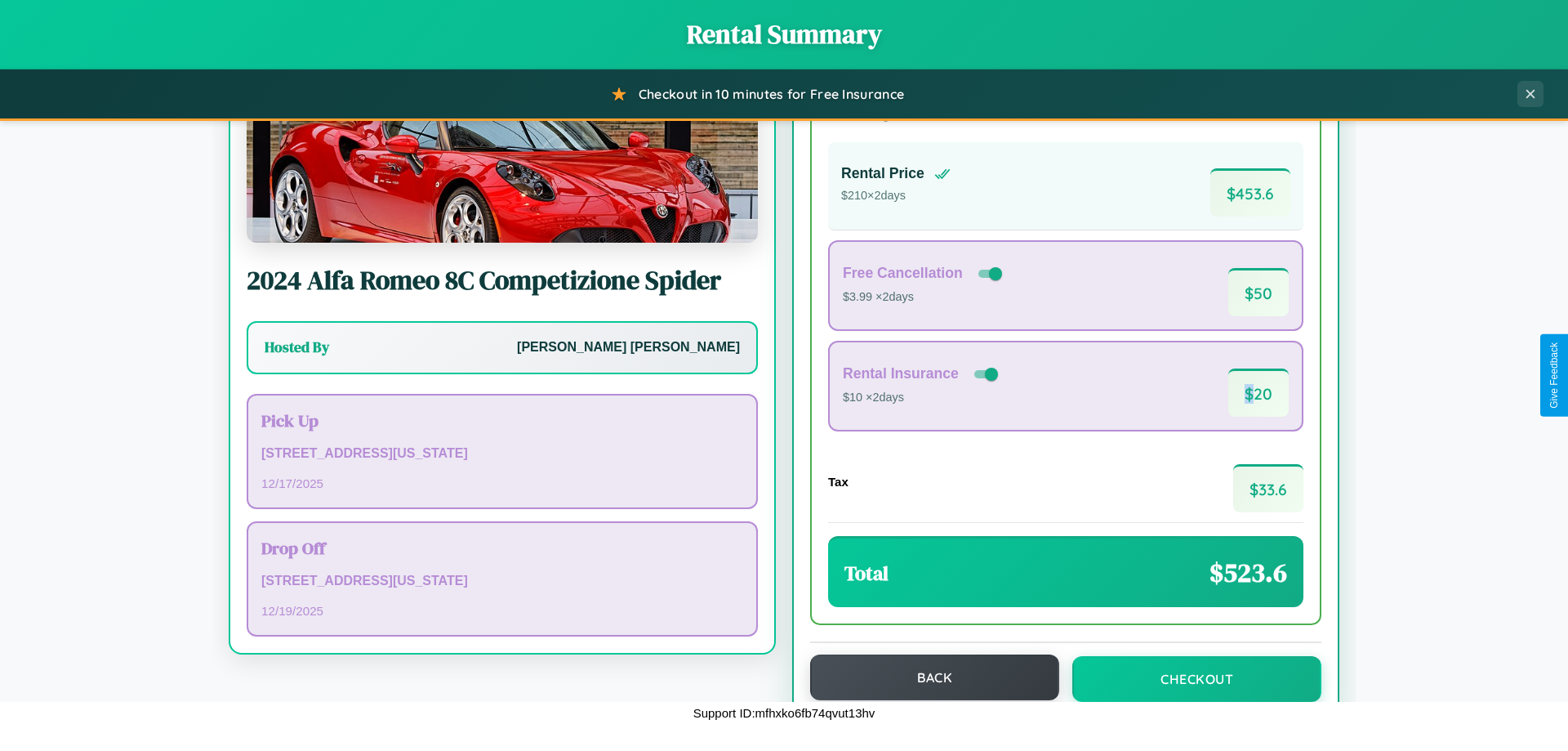
click at [927, 677] on button "Back" at bounding box center [934, 677] width 250 height 46
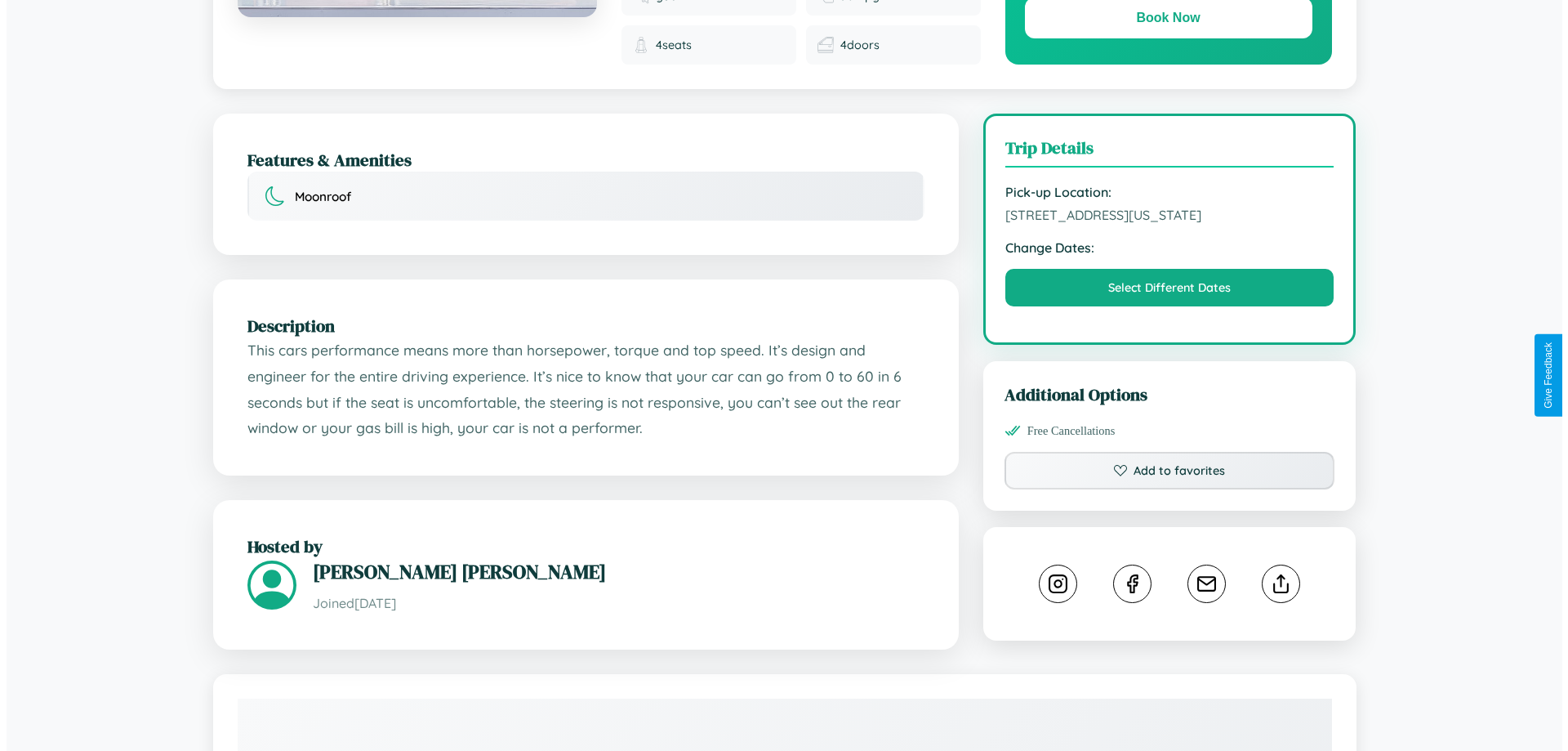
scroll to position [500, 0]
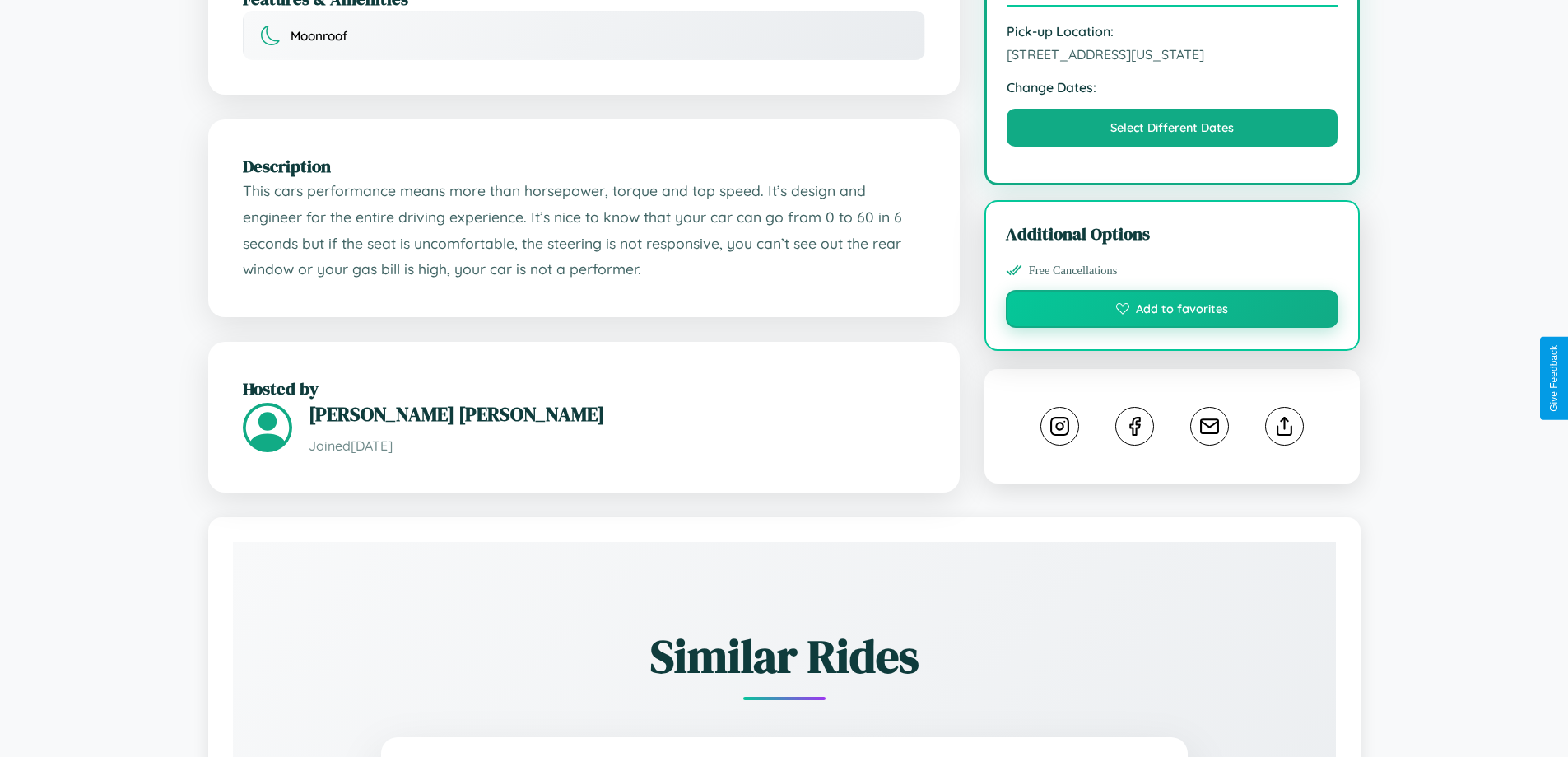
click at [1172, 328] on button "Add to favorites" at bounding box center [1173, 309] width 333 height 38
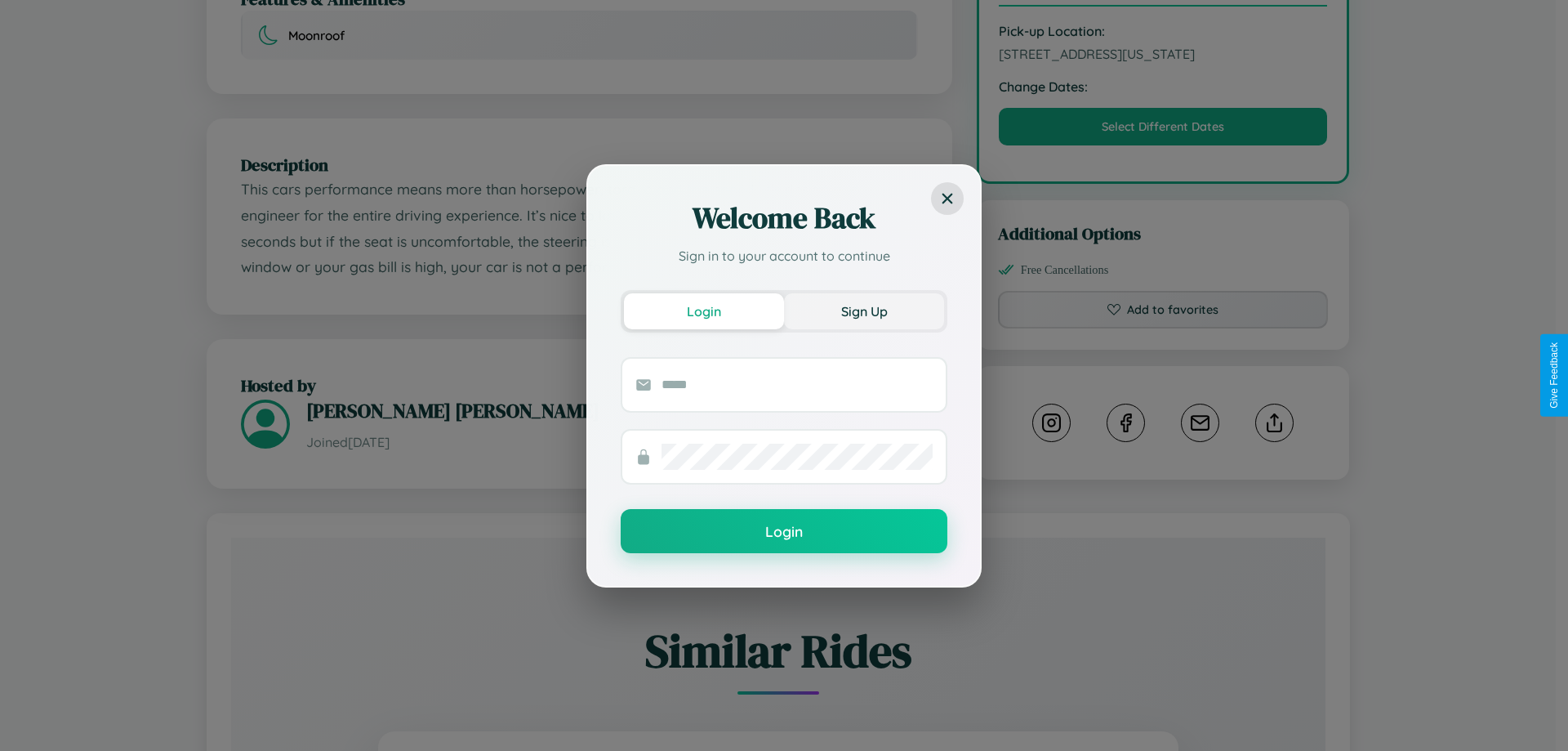
click at [864, 311] on button "Sign Up" at bounding box center [863, 312] width 160 height 36
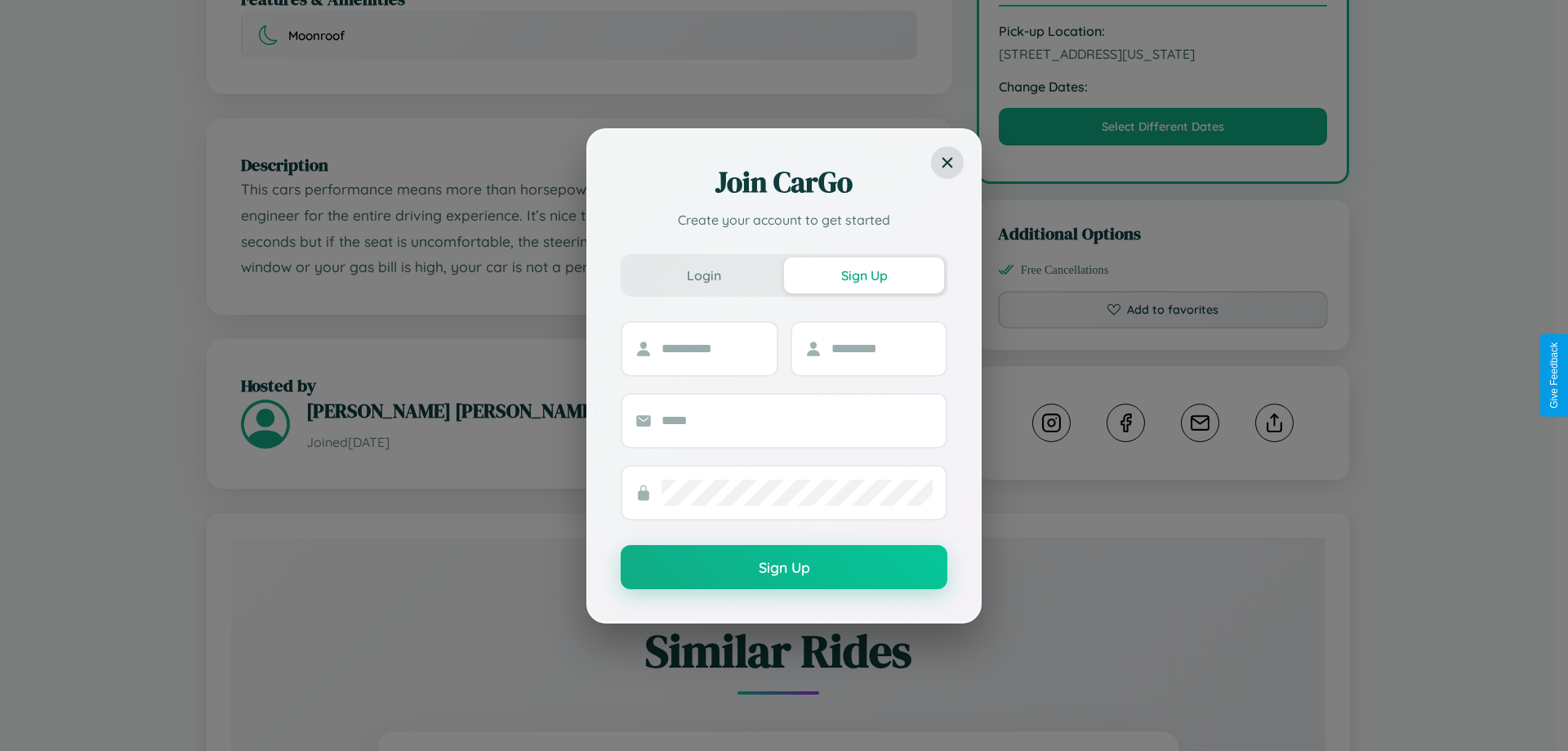
click at [1163, 375] on div "Join CarGo Create your account to get started Login Sign Up Sign Up" at bounding box center [784, 375] width 1568 height 751
